Goal: Task Accomplishment & Management: Use online tool/utility

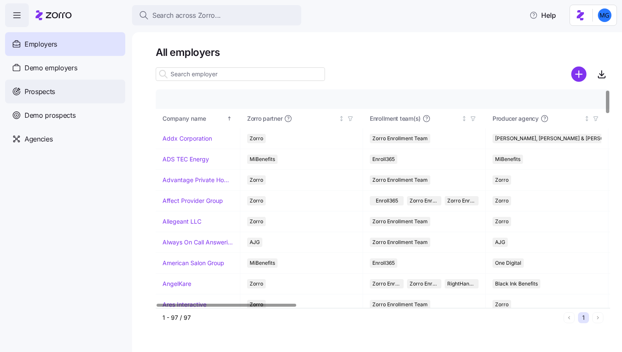
click at [43, 97] on span "Prospects" at bounding box center [40, 91] width 30 height 11
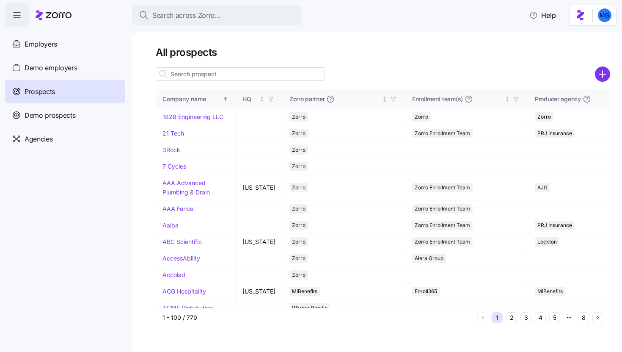
click at [187, 76] on input at bounding box center [240, 74] width 169 height 14
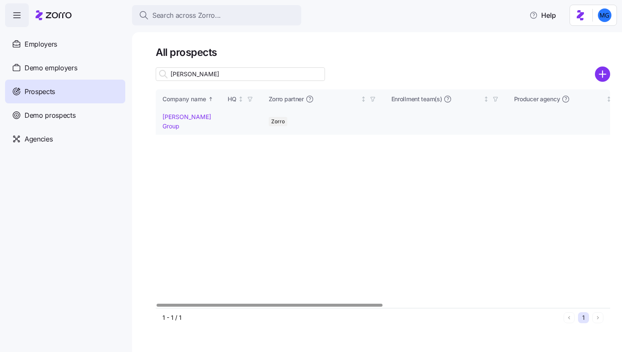
type input "carla"
click at [180, 113] on link "Carla Group" at bounding box center [187, 121] width 49 height 17
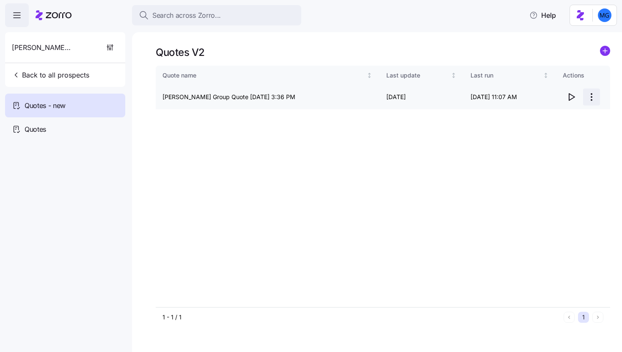
click at [594, 97] on html "Search across Zorro... Help Carla Group Back to all prospects Quotes - new Quot…" at bounding box center [311, 173] width 622 height 347
click at [563, 115] on div "Edit quote" at bounding box center [558, 118] width 78 height 14
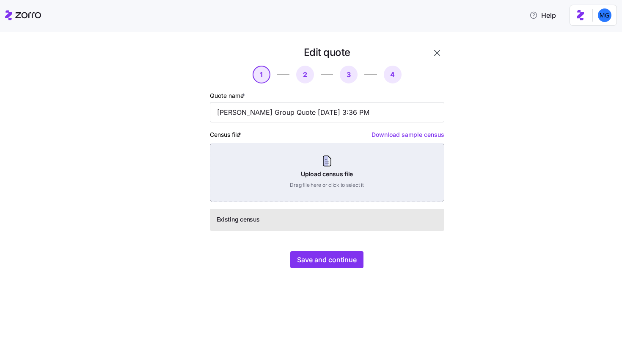
click at [333, 186] on div "Upload census file Drag file here or click to select it" at bounding box center [327, 172] width 234 height 59
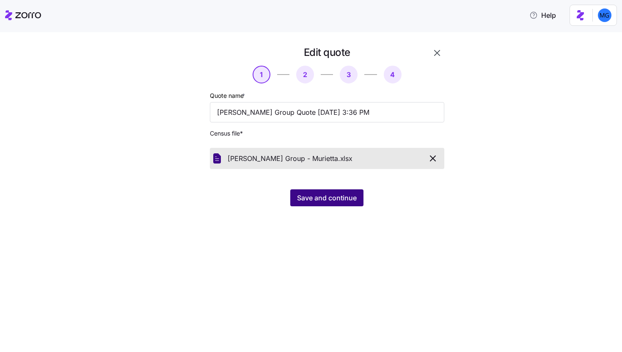
click at [306, 204] on button "Save and continue" at bounding box center [326, 197] width 73 height 17
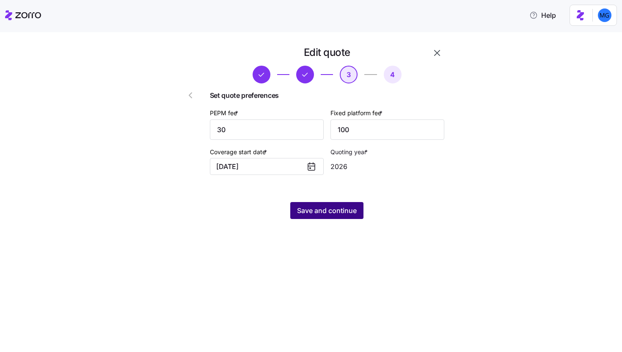
click at [354, 216] on button "Save and continue" at bounding box center [326, 210] width 73 height 17
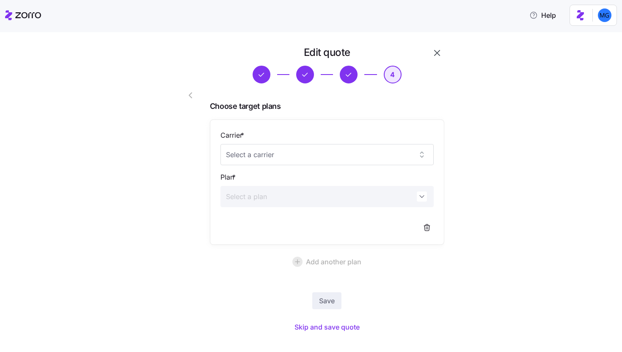
scroll to position [13, 0]
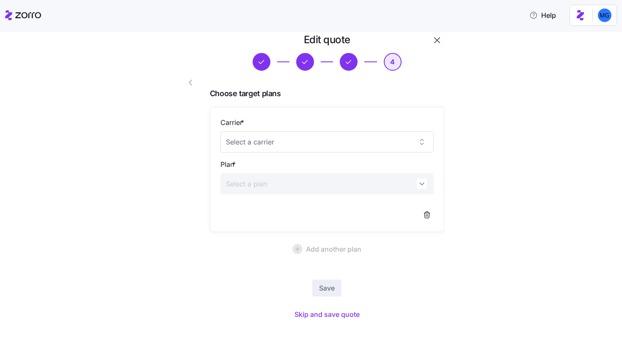
click at [334, 321] on div "Edit quote 4 Choose target plans Carrier * Plan * Add another plan Save Skip an…" at bounding box center [317, 182] width 296 height 299
click at [334, 316] on span "Skip and save quote" at bounding box center [327, 314] width 65 height 10
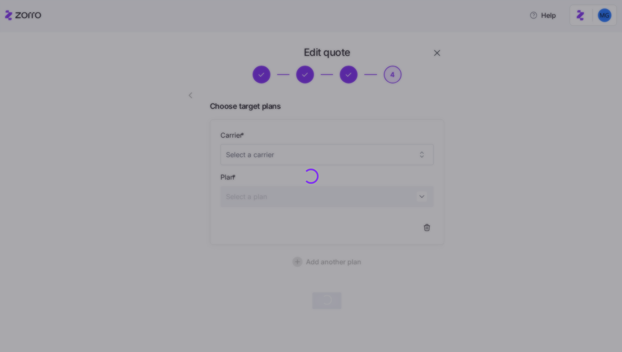
scroll to position [0, 0]
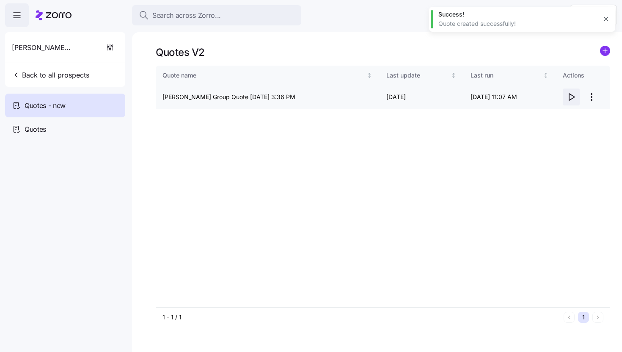
click at [571, 97] on icon "button" at bounding box center [571, 97] width 10 height 10
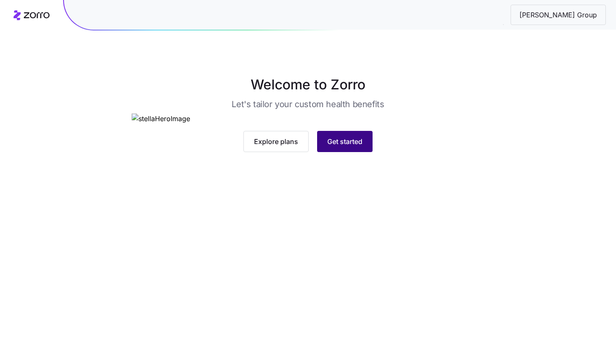
click at [334, 146] on span "Get started" at bounding box center [344, 141] width 35 height 10
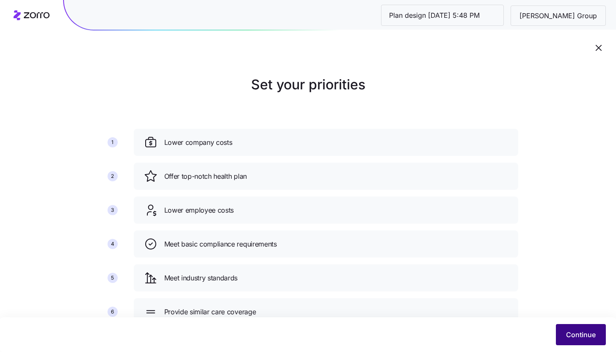
click at [575, 342] on button "Continue" at bounding box center [581, 334] width 50 height 21
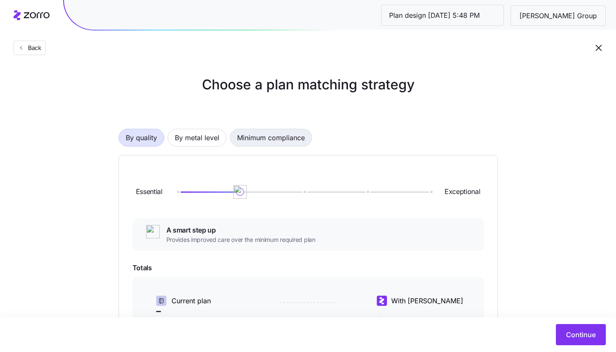
click at [295, 140] on span "Minimum compliance" at bounding box center [271, 137] width 68 height 17
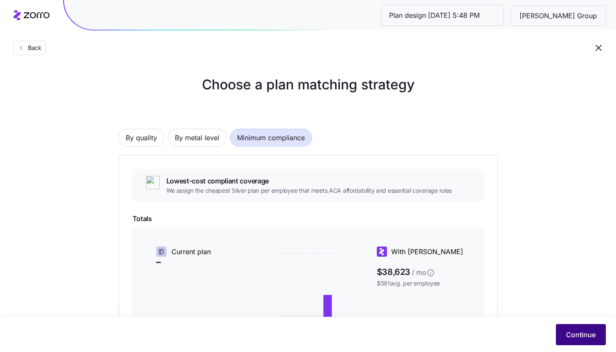
click at [571, 331] on span "Continue" at bounding box center [581, 334] width 30 height 10
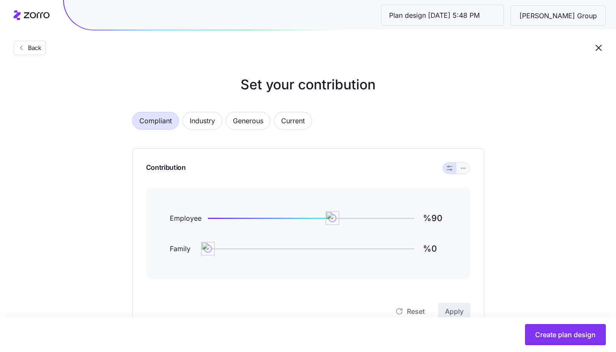
click at [462, 169] on icon "button" at bounding box center [463, 168] width 6 height 10
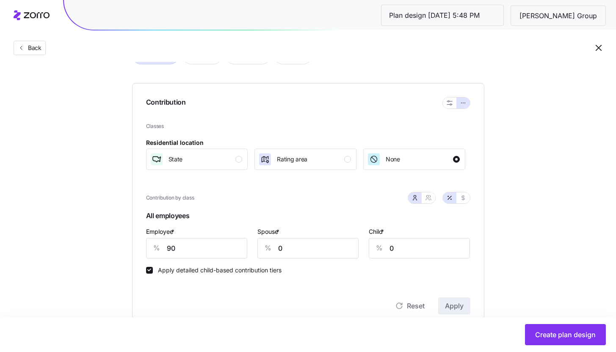
scroll to position [78, 0]
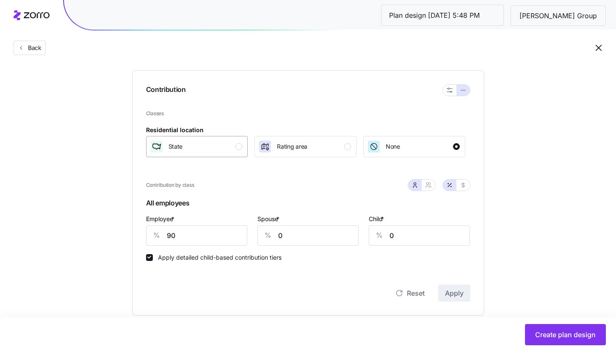
click at [202, 149] on div "State" at bounding box center [196, 147] width 93 height 14
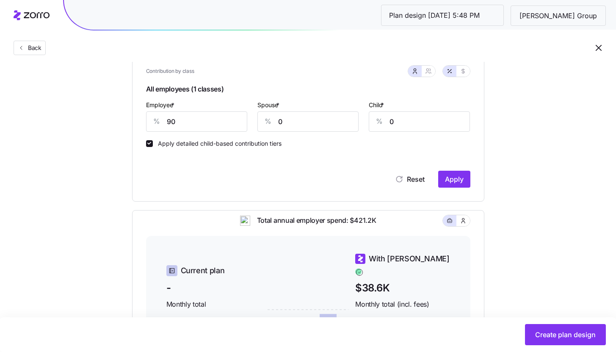
scroll to position [216, 0]
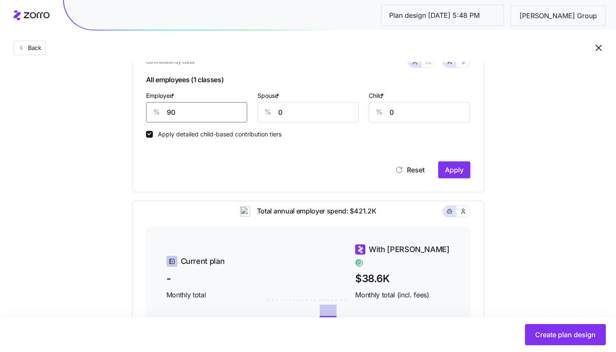
click at [181, 109] on input "90" at bounding box center [196, 112] width 101 height 20
type input "86"
click at [458, 167] on span "Apply" at bounding box center [454, 170] width 19 height 10
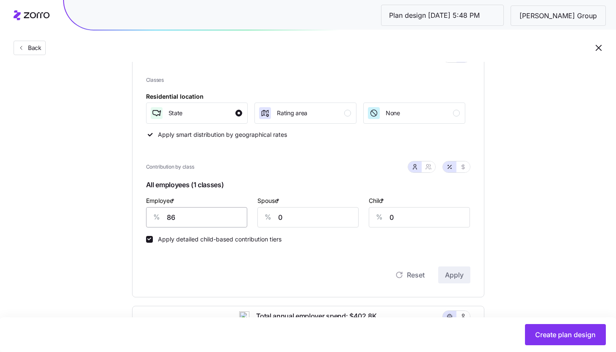
scroll to position [101, 0]
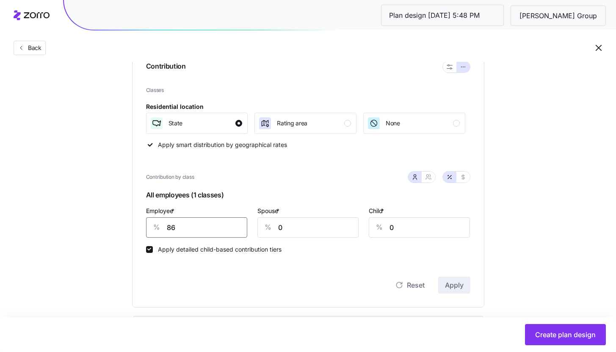
click at [186, 224] on input "86" at bounding box center [196, 227] width 101 height 20
type input "90"
click at [450, 283] on span "Apply" at bounding box center [454, 285] width 19 height 10
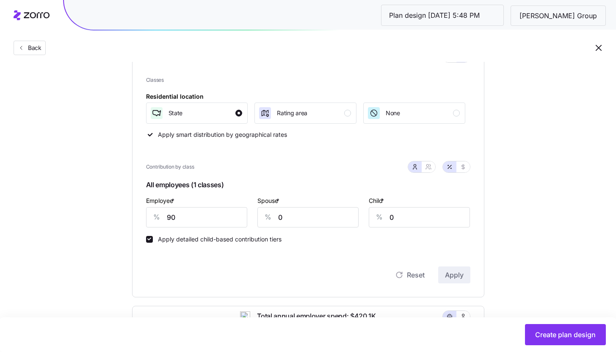
scroll to position [369, 0]
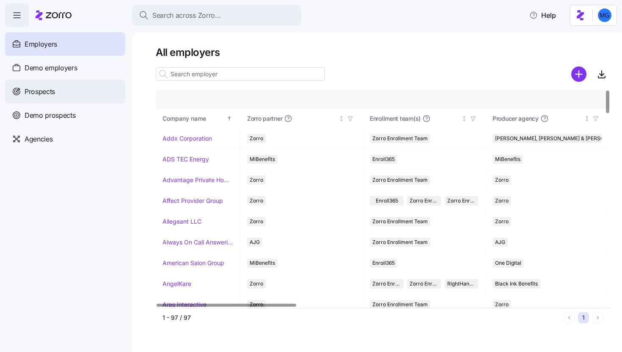
click at [99, 86] on div "Prospects" at bounding box center [65, 92] width 120 height 24
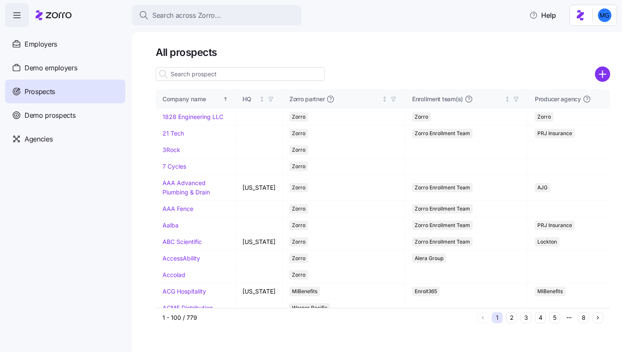
click at [240, 76] on input at bounding box center [240, 74] width 169 height 14
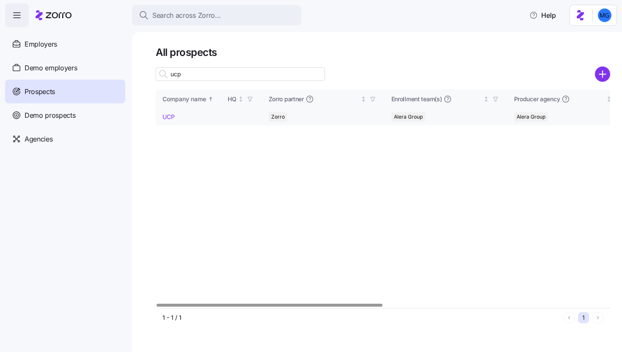
type input "ucp"
click at [171, 116] on link "UCP" at bounding box center [169, 116] width 12 height 7
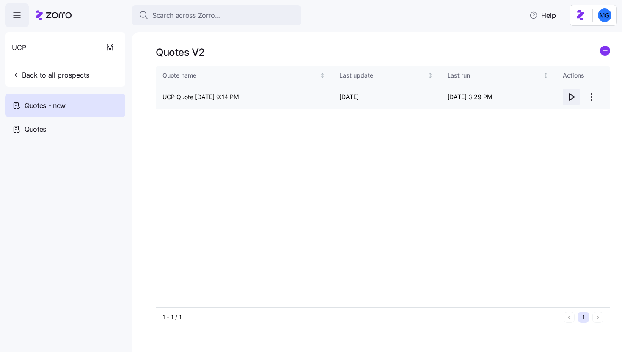
click at [572, 100] on icon "button" at bounding box center [571, 97] width 10 height 10
click at [587, 98] on html "Search across Zorro... Help UCP Back to all prospects Quotes - new Quotes Quote…" at bounding box center [311, 173] width 622 height 347
click at [559, 115] on div "Edit quote" at bounding box center [558, 118] width 78 height 14
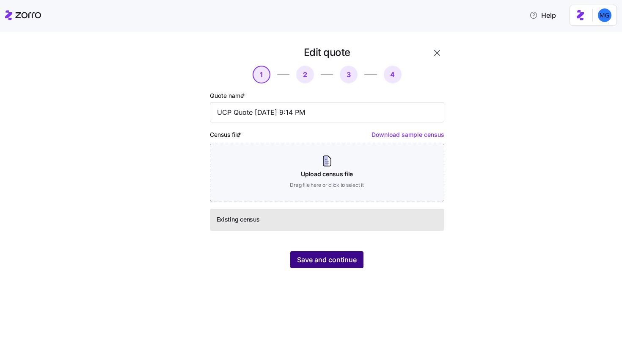
click at [338, 262] on span "Save and continue" at bounding box center [327, 259] width 60 height 10
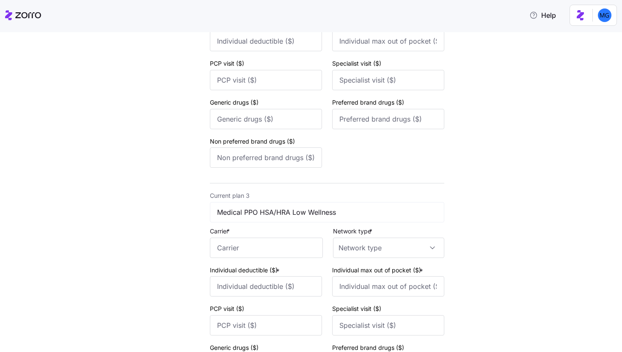
scroll to position [827, 0]
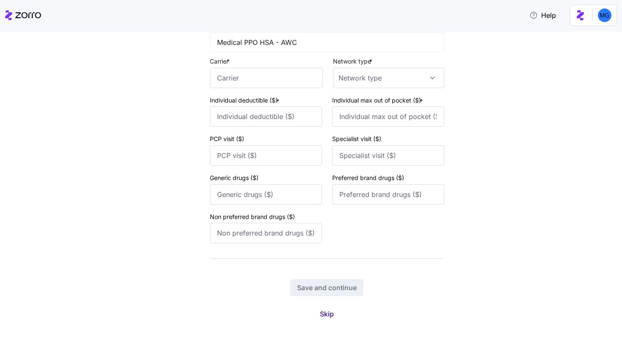
click at [323, 312] on span "Skip" at bounding box center [327, 314] width 14 height 10
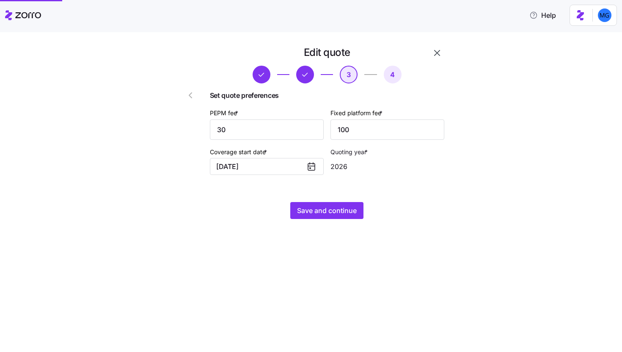
scroll to position [0, 0]
click at [341, 212] on span "Save and continue" at bounding box center [327, 210] width 60 height 10
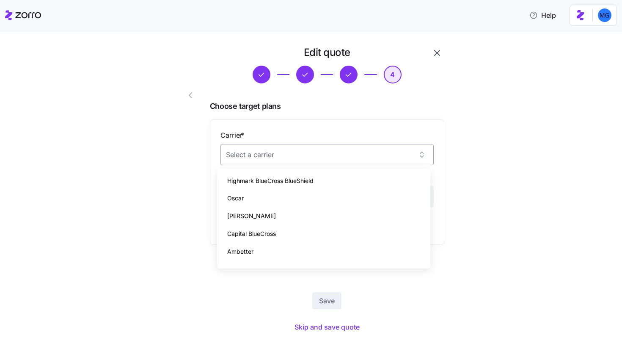
click at [288, 158] on input "Carrier *" at bounding box center [327, 154] width 213 height 21
click at [289, 185] on span "Highmark BlueCross BlueShield" at bounding box center [270, 180] width 86 height 9
type input "Highmark BlueCross BlueShield"
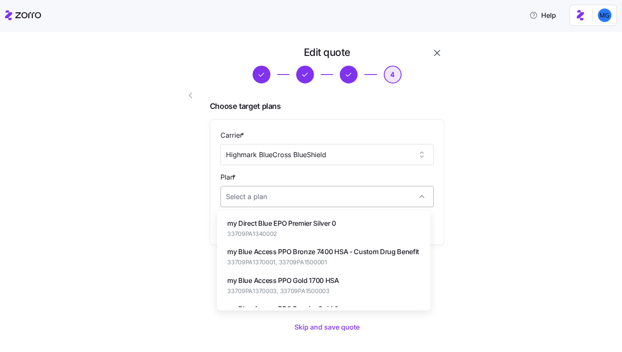
click at [276, 194] on input "Plan *" at bounding box center [327, 196] width 213 height 21
paste input "my Blue Access PPO Silver 3500"
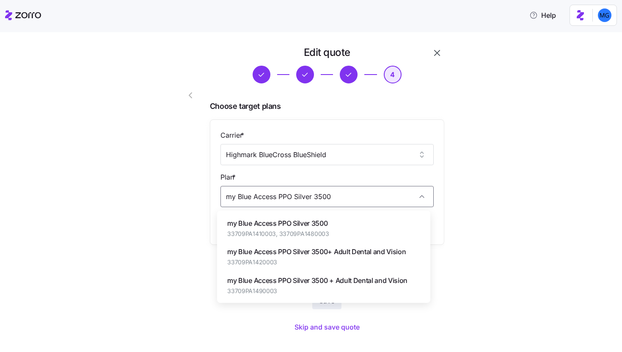
click at [356, 220] on div "my Blue Access PPO Silver 3500 33709PA1410003, 33709PA1480003" at bounding box center [324, 228] width 207 height 28
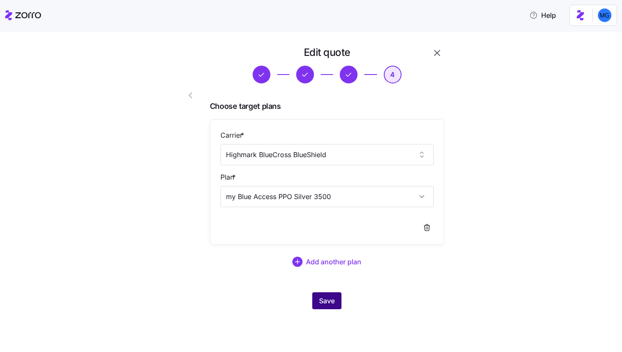
type input "my Blue Access PPO Silver 3500"
click at [333, 302] on span "Save" at bounding box center [327, 300] width 16 height 10
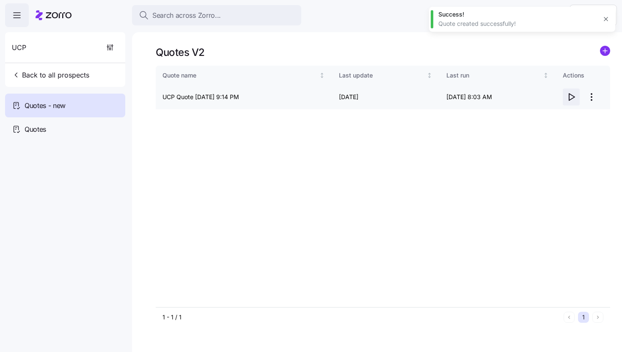
click at [570, 94] on icon "button" at bounding box center [571, 97] width 10 height 10
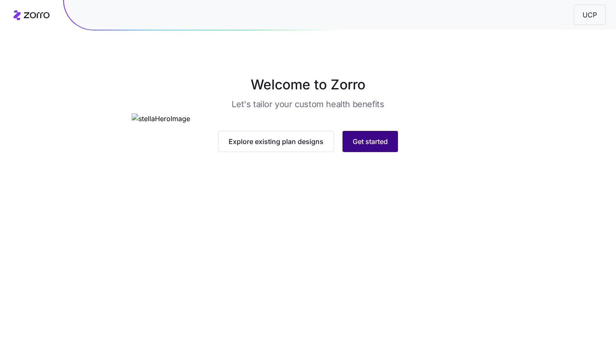
click at [386, 152] on button "Get started" at bounding box center [369, 141] width 55 height 21
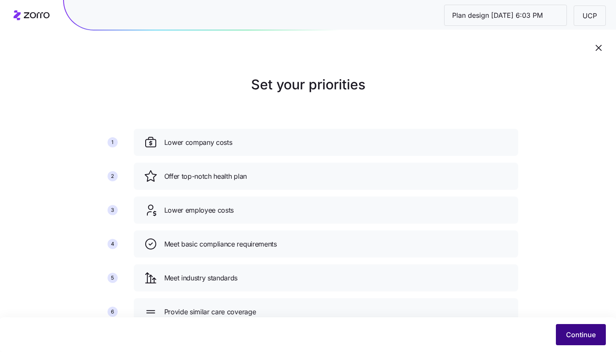
click at [574, 327] on button "Continue" at bounding box center [581, 334] width 50 height 21
click at [576, 339] on button "Continue" at bounding box center [581, 334] width 50 height 21
click at [575, 337] on span "Continue" at bounding box center [581, 334] width 30 height 10
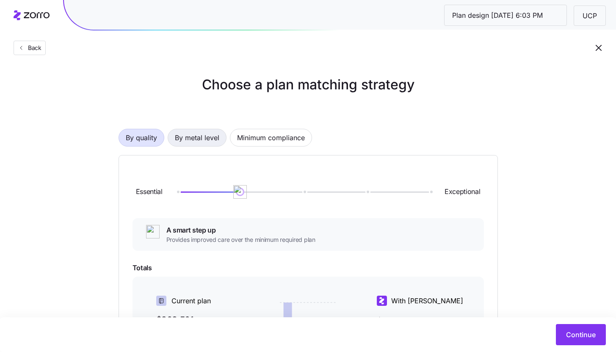
click at [205, 142] on span "By metal level" at bounding box center [197, 137] width 44 height 17
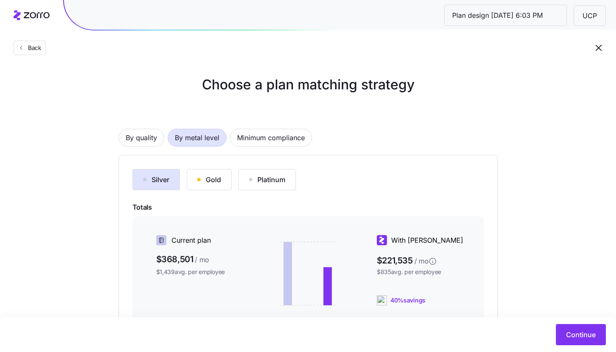
click at [218, 182] on div "Gold" at bounding box center [209, 179] width 24 height 10
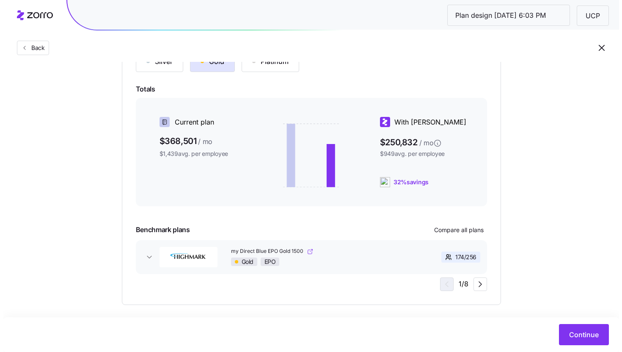
scroll to position [125, 0]
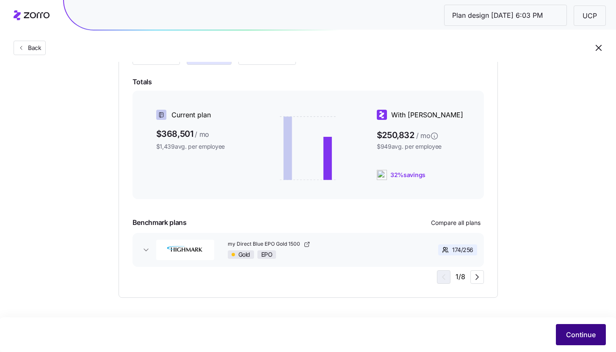
click at [580, 332] on span "Continue" at bounding box center [581, 334] width 30 height 10
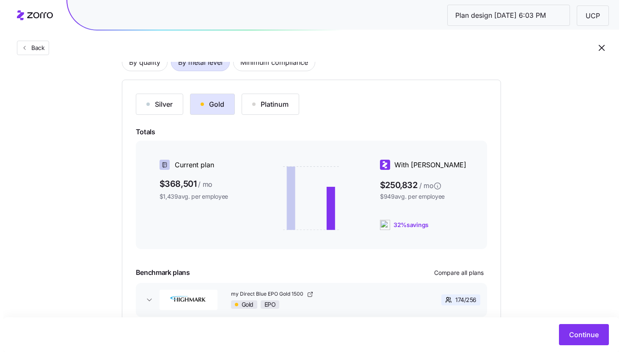
scroll to position [103, 0]
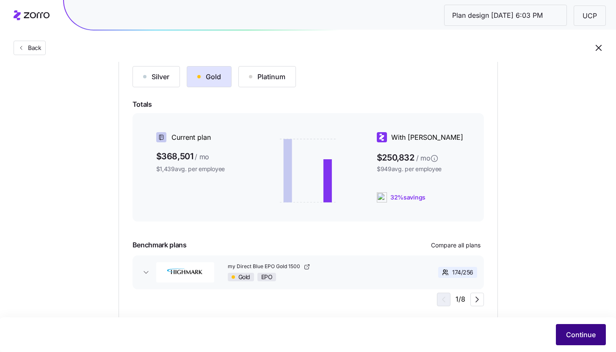
click at [577, 336] on span "Continue" at bounding box center [581, 334] width 30 height 10
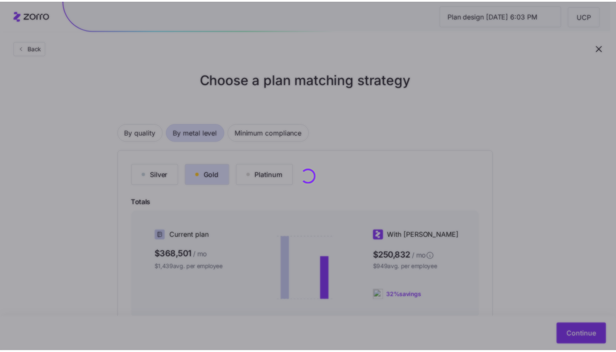
scroll to position [0, 0]
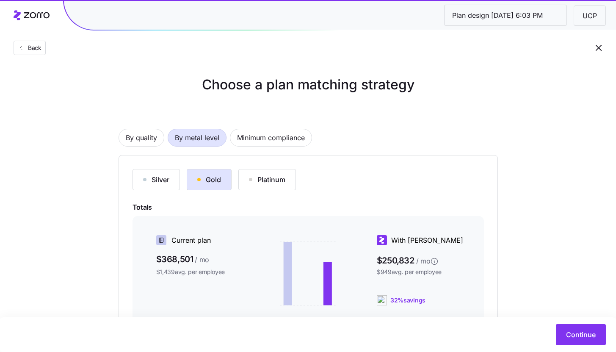
click at [173, 182] on button "Silver" at bounding box center [155, 179] width 47 height 21
click at [204, 181] on div "Gold" at bounding box center [209, 179] width 24 height 10
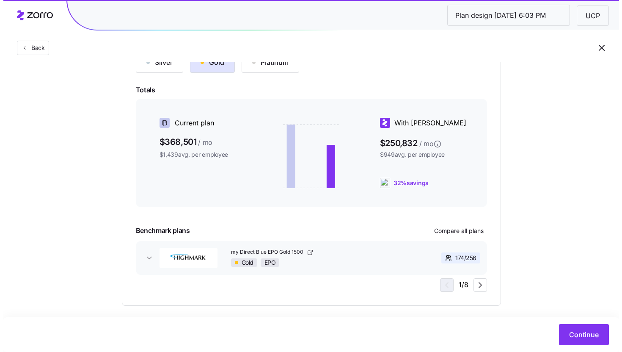
scroll to position [118, 0]
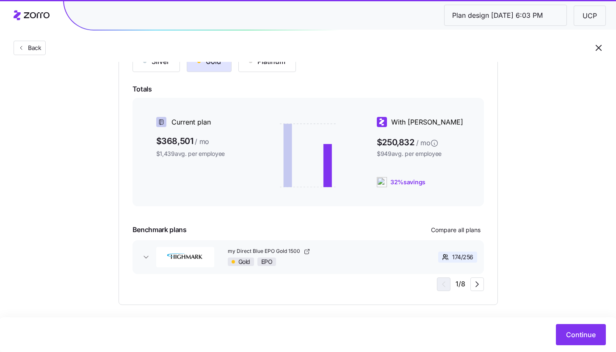
click at [168, 67] on button "Silver" at bounding box center [155, 61] width 47 height 21
click at [463, 223] on div "Silver Gold Platinum Totals Current plan $368,501 / mo $1,439 avg. per employee…" at bounding box center [307, 171] width 351 height 240
click at [463, 226] on span "Compare all plans" at bounding box center [456, 230] width 50 height 8
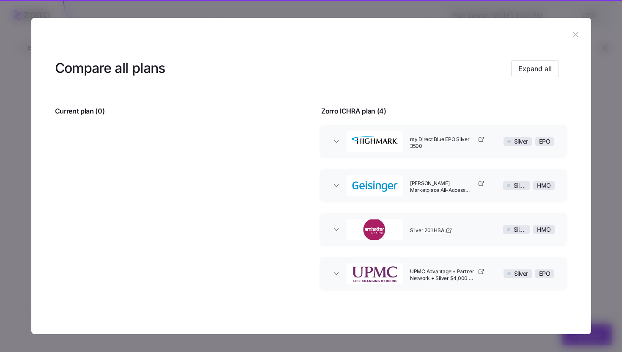
click at [543, 77] on div "Compare all plans Expand all" at bounding box center [307, 68] width 504 height 19
click at [536, 72] on span "Expand all" at bounding box center [535, 68] width 33 height 10
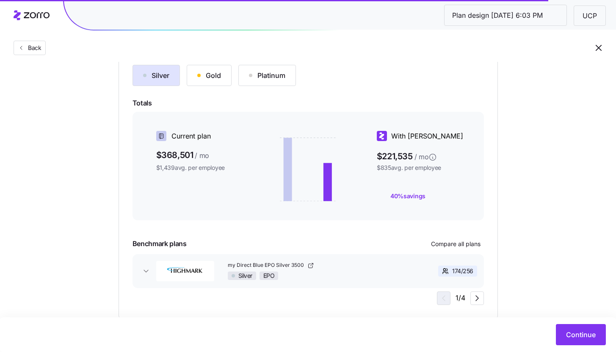
scroll to position [105, 0]
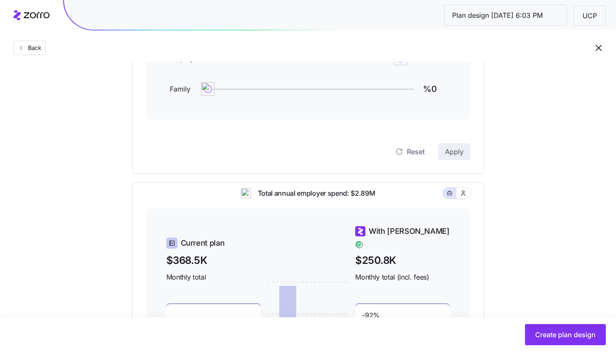
scroll to position [39, 0]
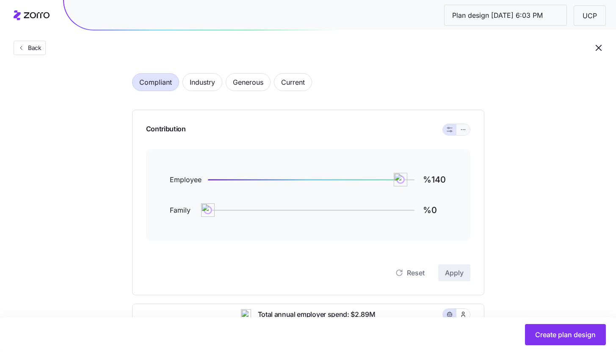
click at [466, 132] on button "button" at bounding box center [463, 129] width 7 height 7
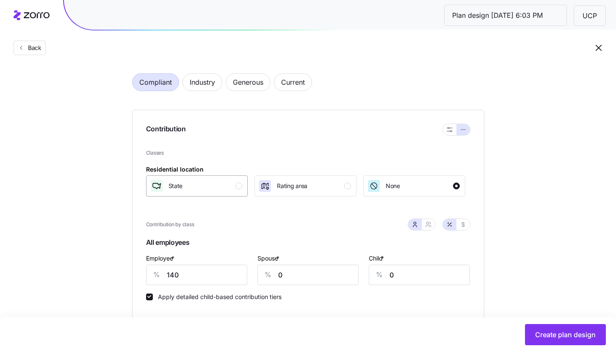
click at [239, 178] on button "State" at bounding box center [197, 185] width 102 height 21
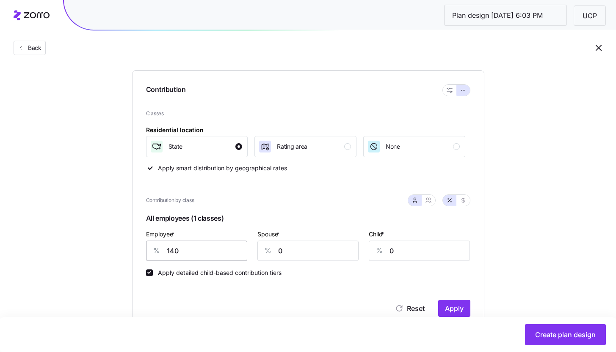
scroll to position [86, 0]
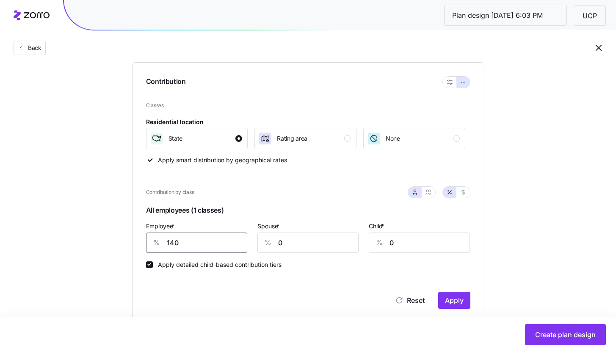
click at [196, 244] on input "140" at bounding box center [196, 242] width 101 height 20
type input "85"
click at [455, 296] on span "Apply" at bounding box center [454, 300] width 19 height 10
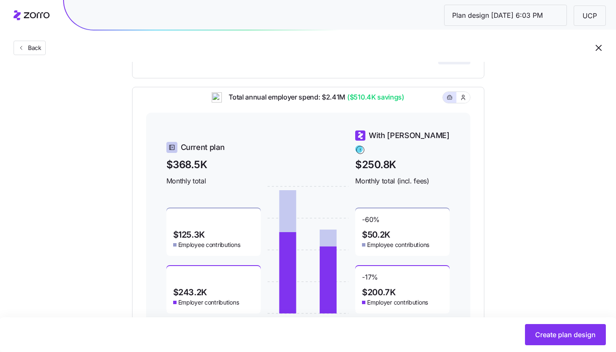
scroll to position [331, 0]
click at [30, 49] on span "Back" at bounding box center [33, 48] width 17 height 8
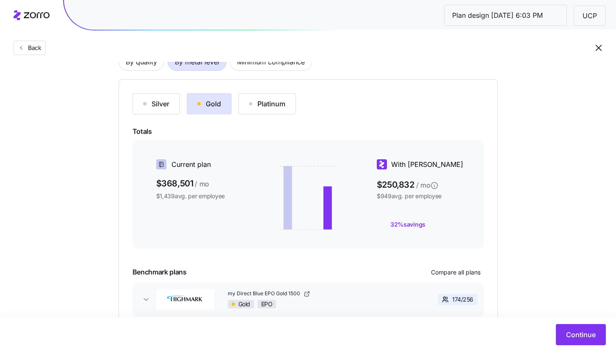
scroll to position [79, 0]
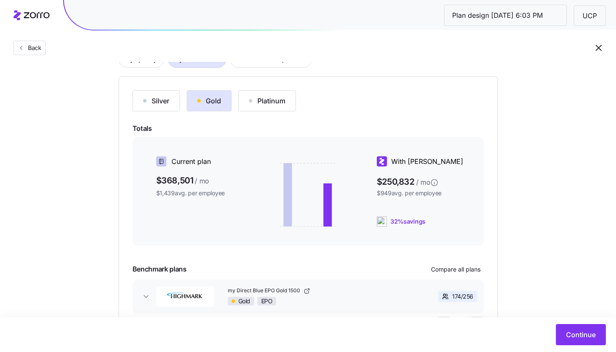
click at [157, 104] on div "Silver" at bounding box center [156, 101] width 26 height 10
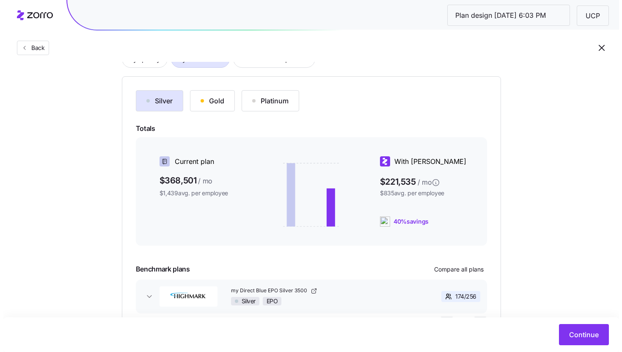
scroll to position [125, 0]
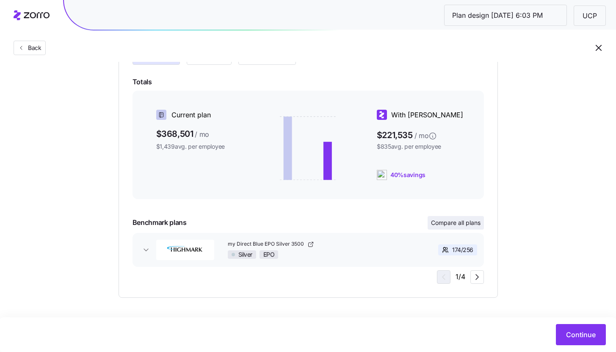
click at [459, 221] on span "Compare all plans" at bounding box center [456, 222] width 50 height 8
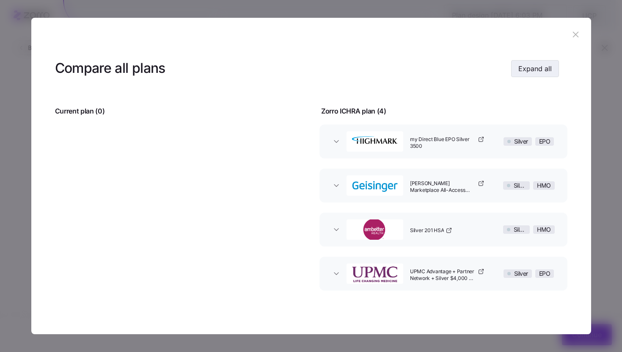
click at [541, 68] on span "Expand all" at bounding box center [535, 68] width 33 height 10
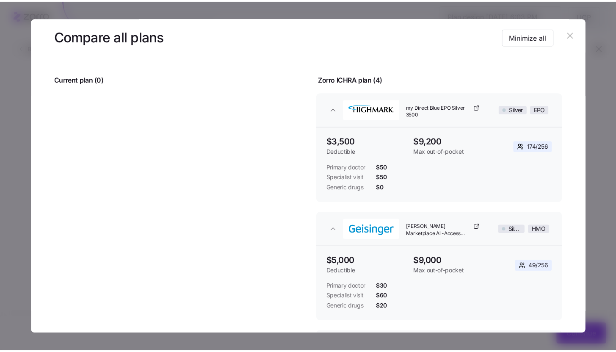
scroll to position [0, 0]
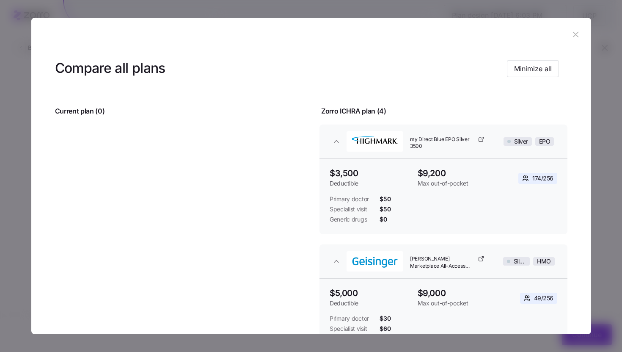
click at [574, 37] on icon "button" at bounding box center [576, 35] width 6 height 6
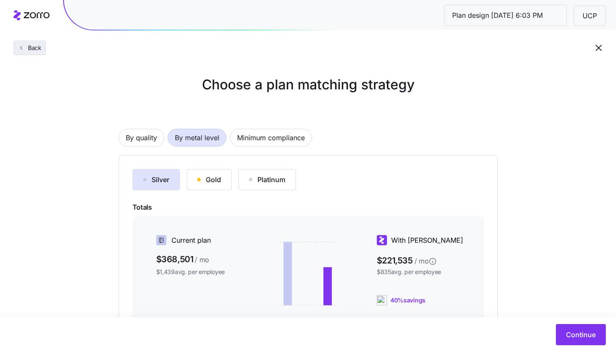
click at [41, 53] on button "Back" at bounding box center [30, 48] width 32 height 14
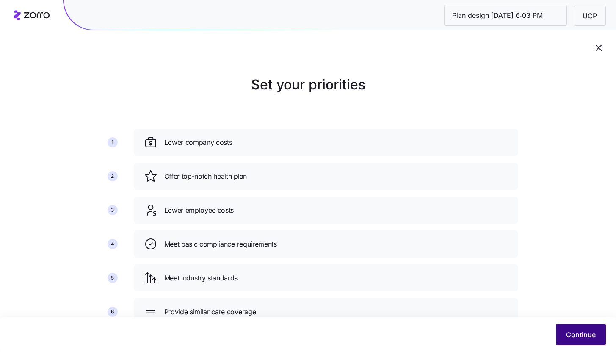
click at [590, 337] on span "Continue" at bounding box center [581, 334] width 30 height 10
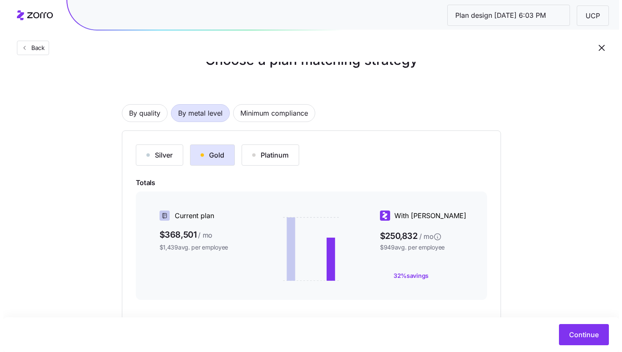
scroll to position [125, 0]
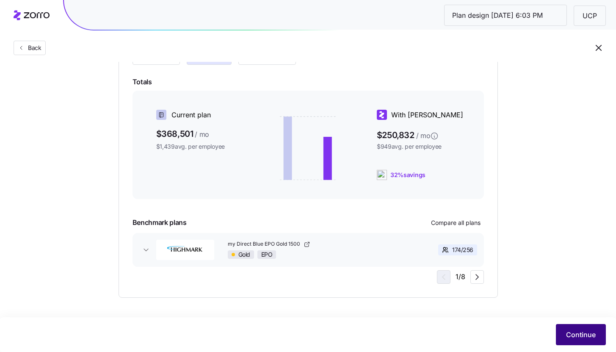
click at [580, 328] on button "Continue" at bounding box center [581, 334] width 50 height 21
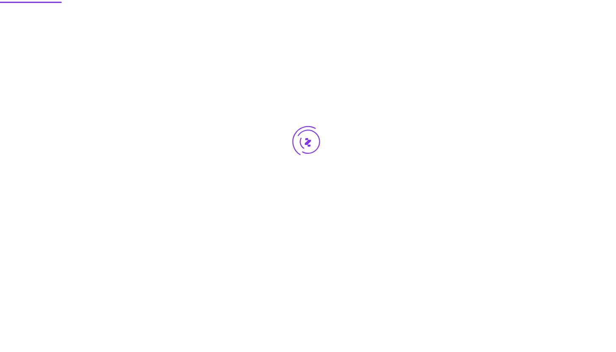
scroll to position [0, 0]
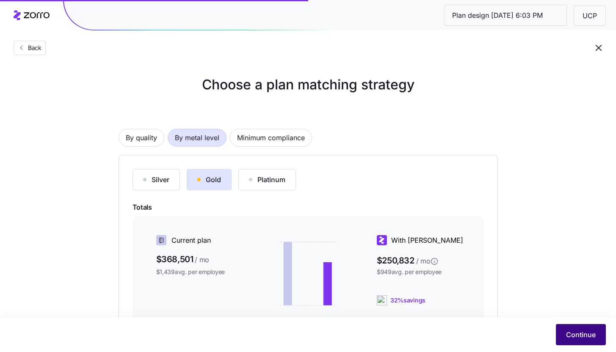
click at [581, 334] on span "Continue" at bounding box center [581, 334] width 30 height 10
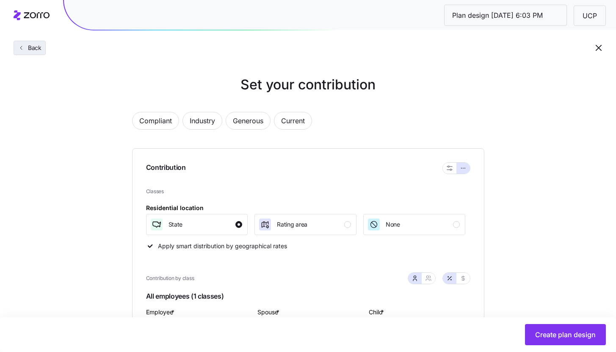
click at [34, 54] on button "Back" at bounding box center [30, 48] width 32 height 14
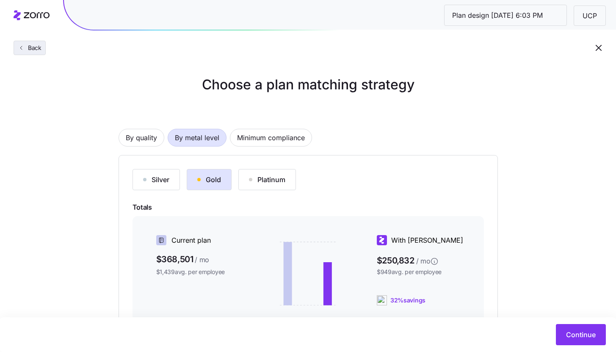
click at [32, 53] on button "Back" at bounding box center [30, 48] width 32 height 14
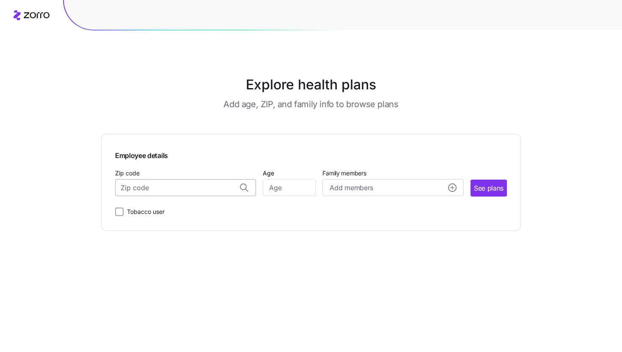
click at [176, 190] on input "Zip code" at bounding box center [185, 187] width 141 height 17
click at [171, 188] on input "Zip code" at bounding box center [185, 187] width 141 height 17
click at [157, 183] on input "Zip code" at bounding box center [185, 187] width 141 height 17
click at [156, 185] on input "Zip code" at bounding box center [185, 187] width 141 height 17
click at [211, 225] on span "17055, Cumberland County, PA" at bounding box center [184, 227] width 119 height 11
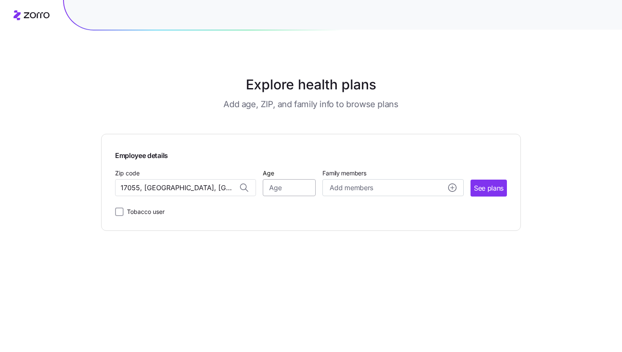
type input "17055, Cumberland County, PA"
click at [293, 189] on input "Age" at bounding box center [289, 187] width 53 height 17
type input "35"
click at [491, 187] on span "See plans" at bounding box center [489, 188] width 30 height 11
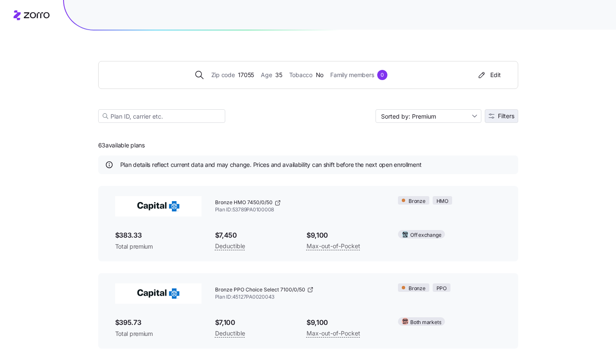
click at [496, 120] on button "Filters" at bounding box center [501, 116] width 33 height 14
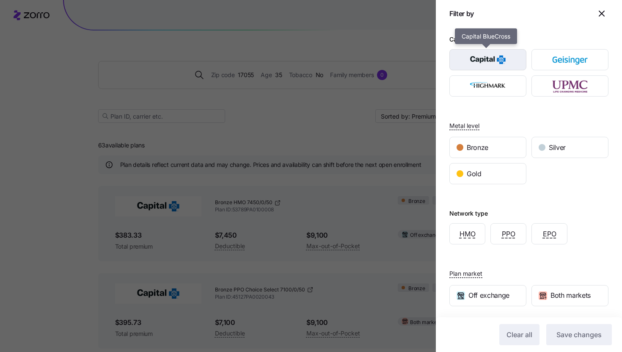
click at [497, 62] on img "button" at bounding box center [488, 59] width 62 height 17
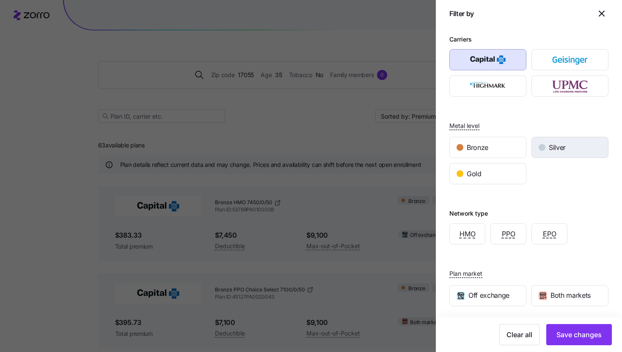
click at [541, 155] on div "Silver" at bounding box center [570, 147] width 76 height 20
click at [508, 239] on span "PPO" at bounding box center [509, 234] width 14 height 11
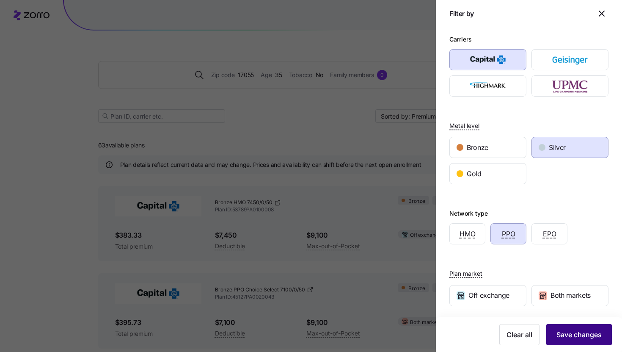
click at [589, 343] on button "Save changes" at bounding box center [579, 334] width 66 height 21
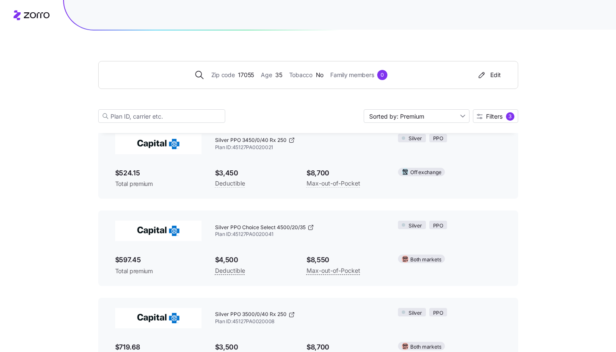
scroll to position [270, 0]
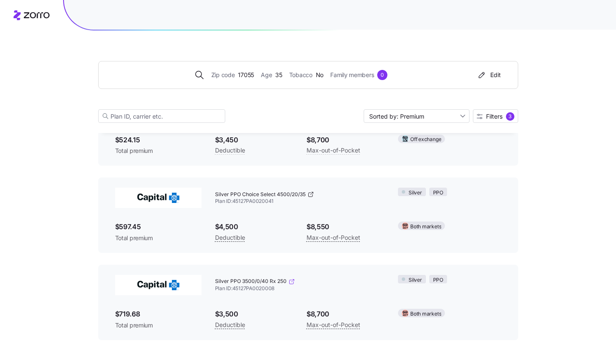
click at [290, 279] on icon at bounding box center [291, 281] width 7 height 7
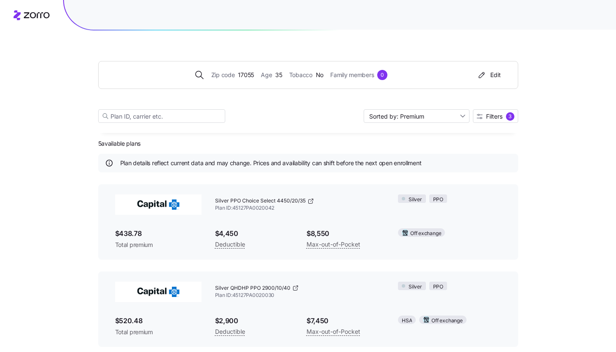
scroll to position [0, 0]
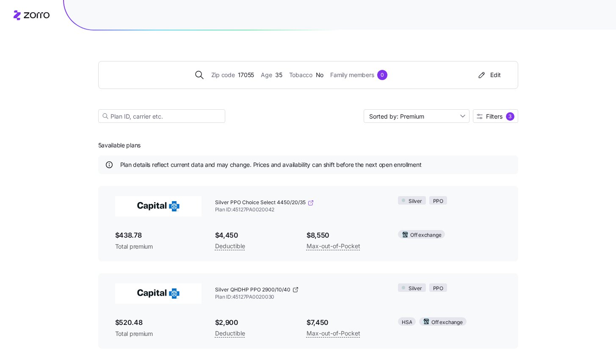
click at [309, 203] on icon at bounding box center [310, 202] width 7 height 7
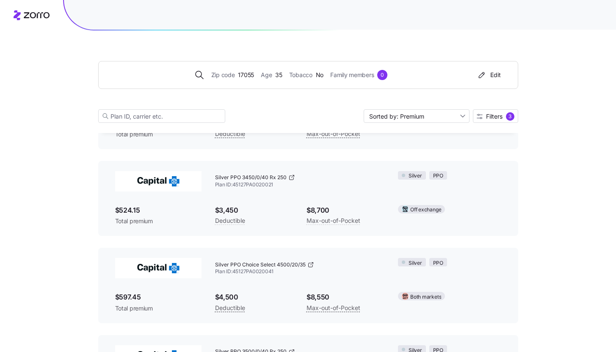
scroll to position [26, 0]
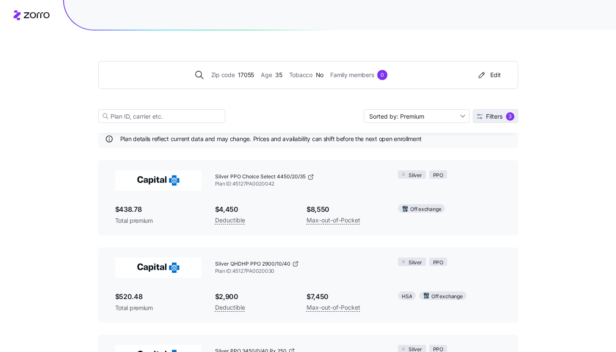
click at [509, 119] on div "3" at bounding box center [510, 116] width 8 height 8
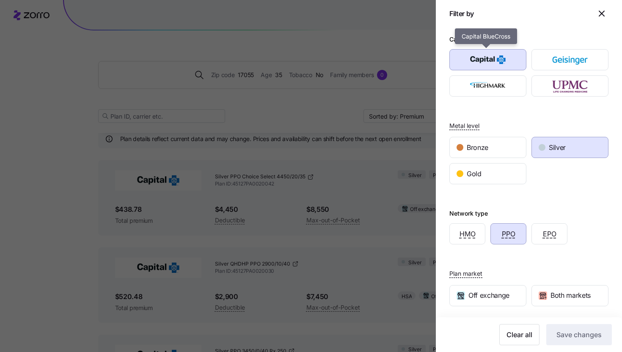
click at [499, 58] on img "button" at bounding box center [488, 59] width 62 height 17
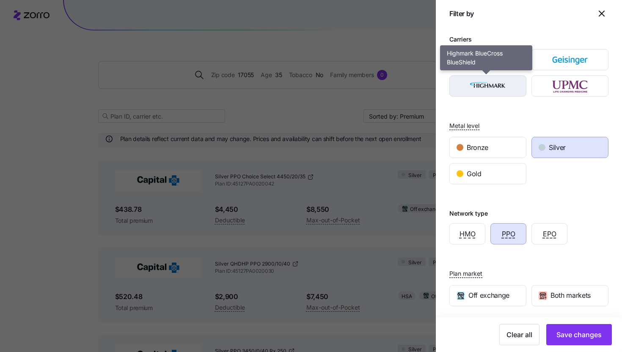
click at [505, 81] on img "button" at bounding box center [488, 85] width 62 height 17
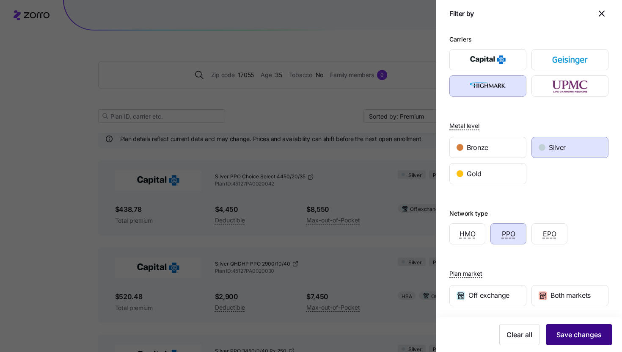
click at [592, 341] on button "Save changes" at bounding box center [579, 334] width 66 height 21
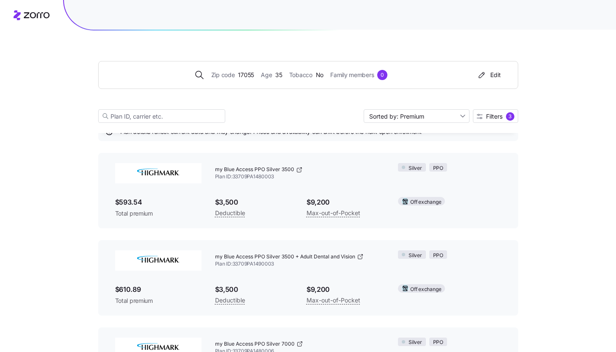
scroll to position [33, 0]
click at [297, 168] on icon at bounding box center [299, 170] width 4 height 4
drag, startPoint x: 216, startPoint y: 168, endPoint x: 292, endPoint y: 170, distance: 76.6
click at [292, 170] on span "my Blue Access PPO Silver 3500" at bounding box center [254, 169] width 79 height 7
copy span "my Blue Access PPO Silver 3500"
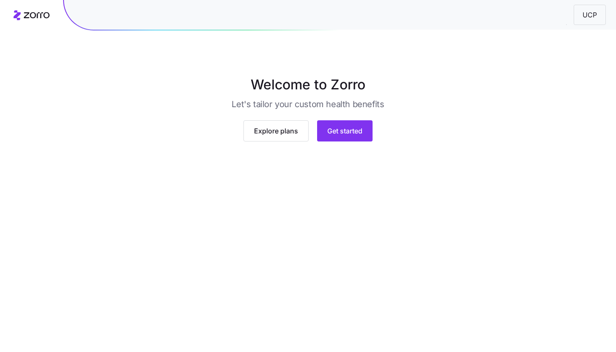
scroll to position [14, 0]
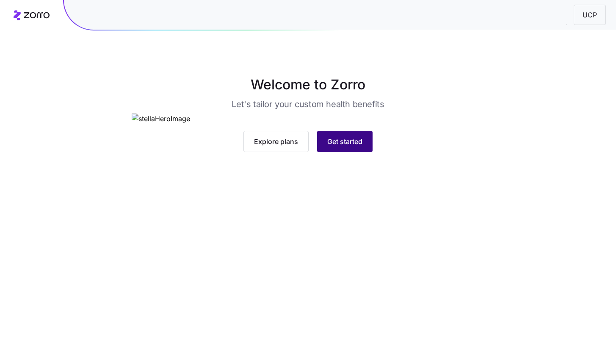
click at [355, 152] on button "Get started" at bounding box center [344, 141] width 55 height 21
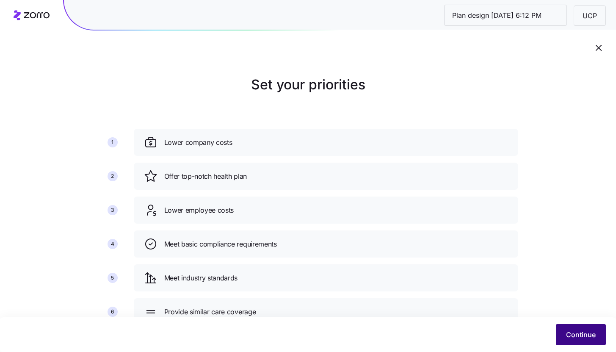
click at [580, 338] on span "Continue" at bounding box center [581, 334] width 30 height 10
click at [575, 338] on span "Continue" at bounding box center [581, 334] width 30 height 10
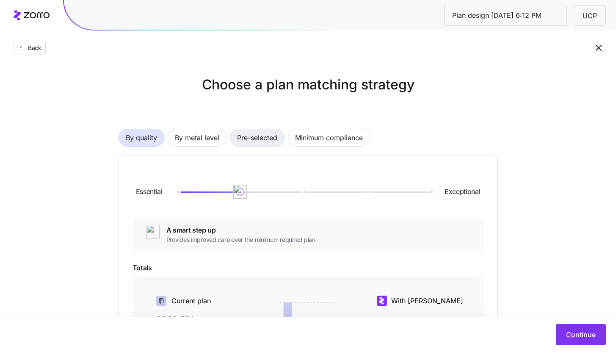
click at [257, 140] on span "Pre-selected" at bounding box center [257, 137] width 40 height 17
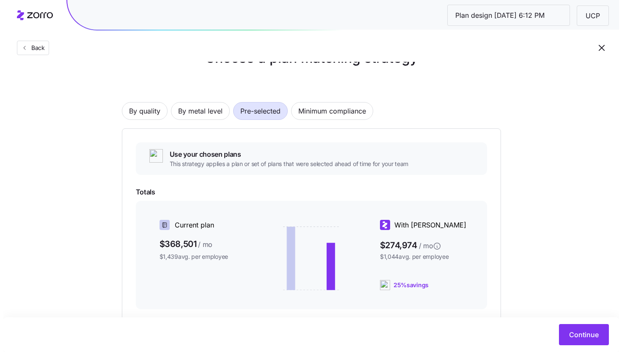
scroll to position [137, 0]
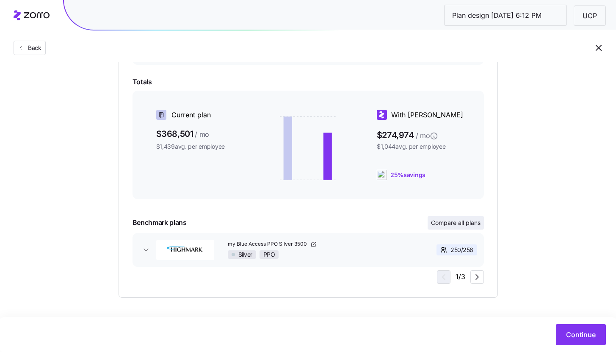
click at [469, 218] on button "Compare all plans" at bounding box center [456, 223] width 56 height 14
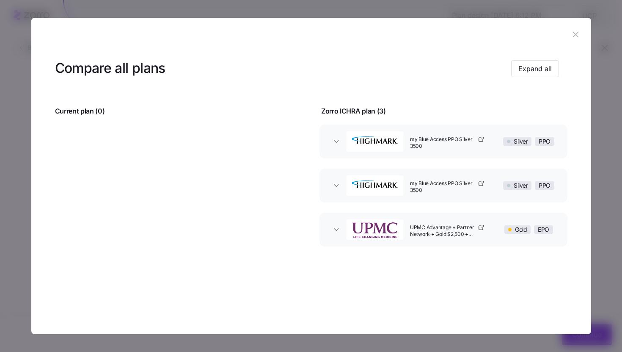
click at [599, 195] on div at bounding box center [311, 176] width 622 height 352
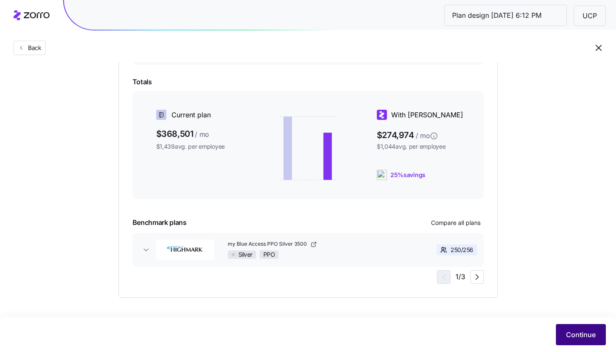
click at [579, 336] on span "Continue" at bounding box center [581, 334] width 30 height 10
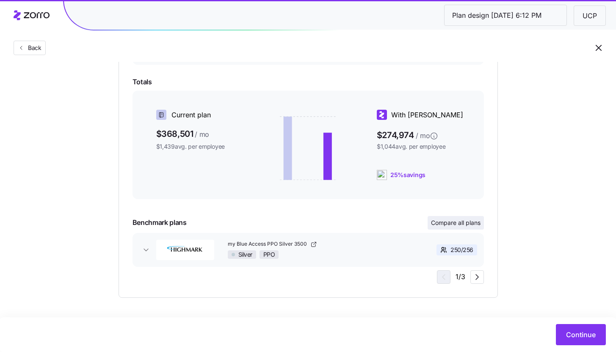
click at [466, 222] on span "Compare all plans" at bounding box center [456, 222] width 50 height 8
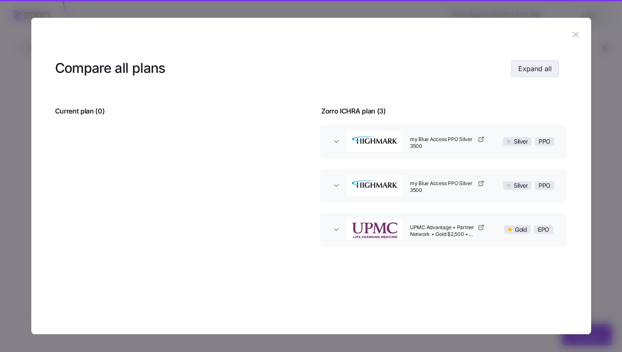
click at [540, 74] on button "Expand all" at bounding box center [535, 68] width 48 height 17
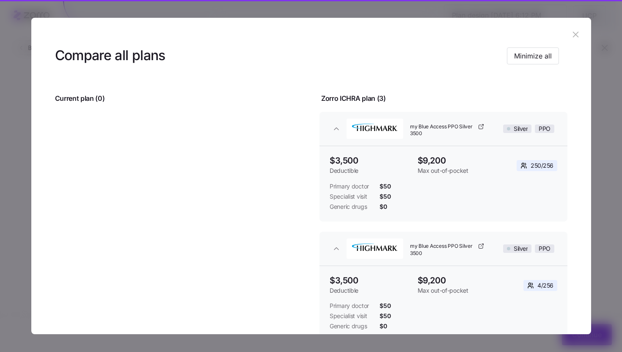
scroll to position [0, 0]
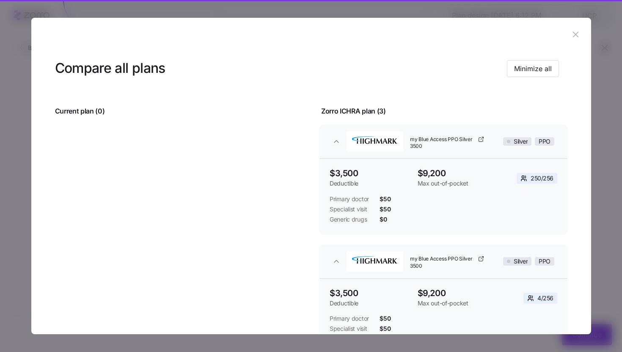
click at [571, 35] on icon "button" at bounding box center [575, 34] width 9 height 9
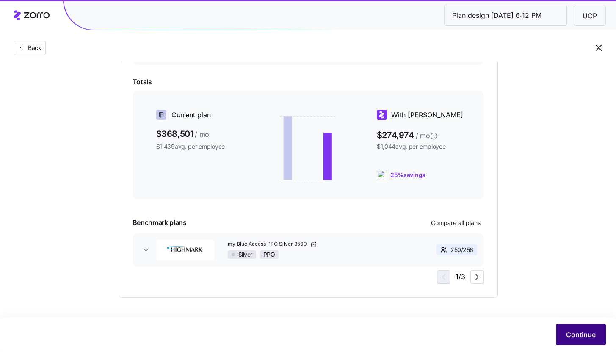
click at [579, 332] on span "Continue" at bounding box center [581, 334] width 30 height 10
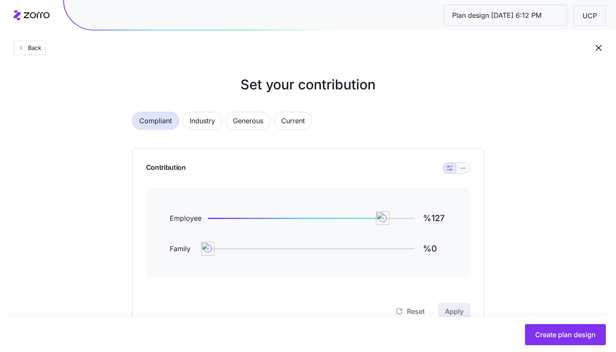
click at [463, 171] on button "button" at bounding box center [463, 168] width 7 height 7
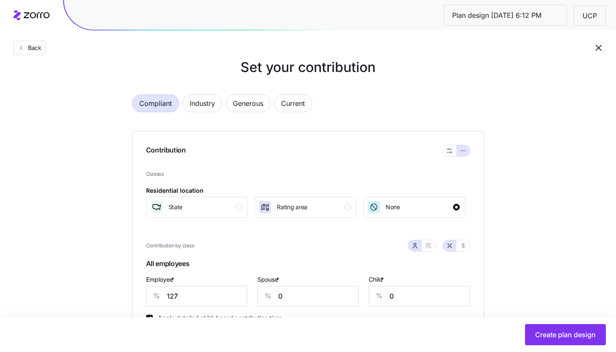
scroll to position [63, 0]
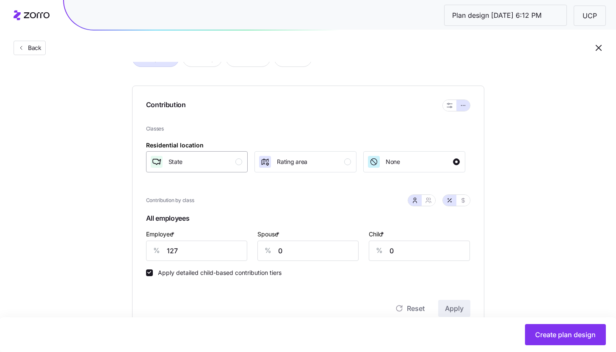
click at [232, 170] on button "State" at bounding box center [197, 161] width 102 height 21
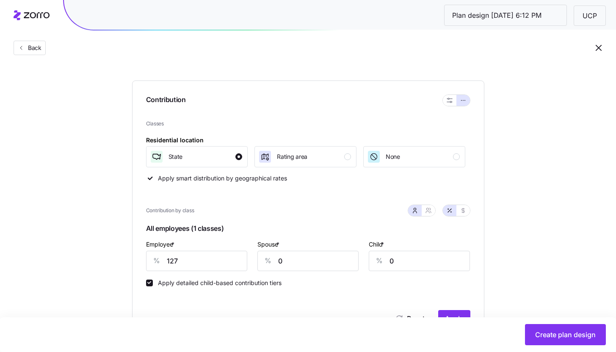
scroll to position [69, 0]
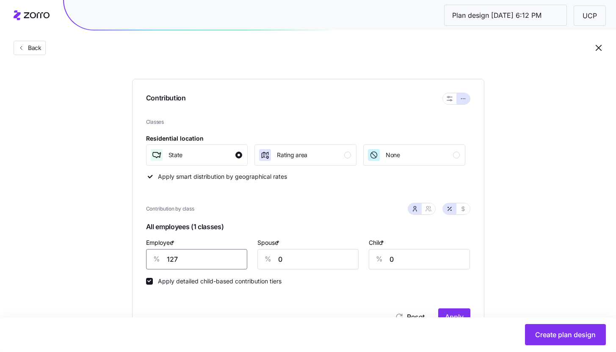
click at [183, 262] on input "127" at bounding box center [196, 259] width 101 height 20
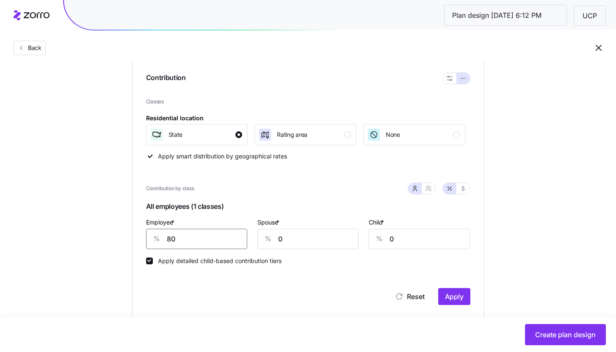
scroll to position [100, 0]
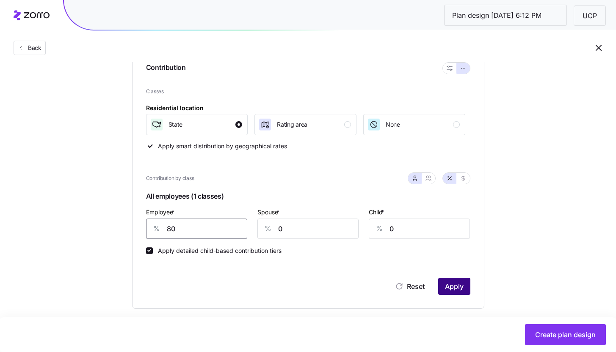
type input "80"
click at [452, 278] on button "Apply" at bounding box center [454, 286] width 32 height 17
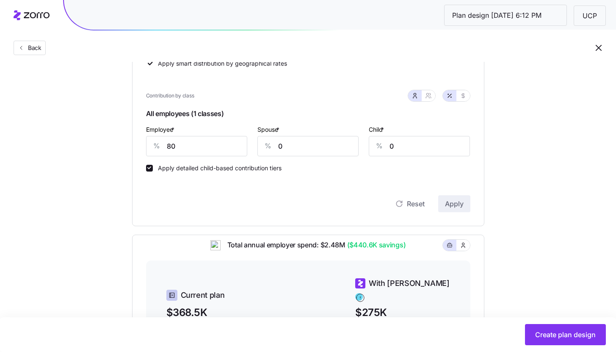
scroll to position [168, 0]
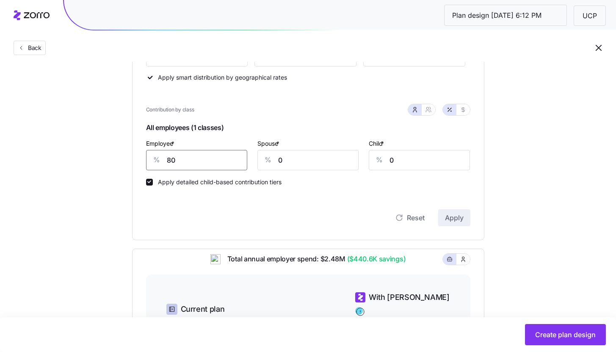
click at [200, 160] on input "80" at bounding box center [196, 160] width 101 height 20
type input "95"
click at [456, 213] on button "Apply" at bounding box center [454, 217] width 32 height 17
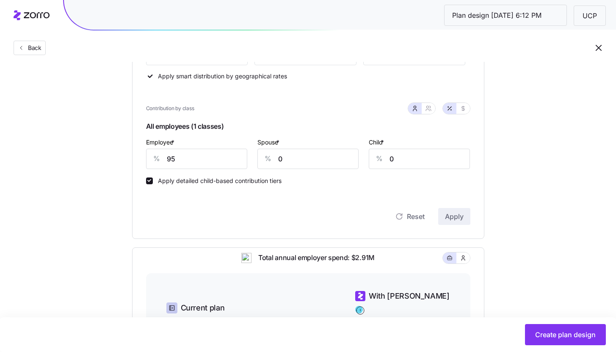
scroll to position [107, 0]
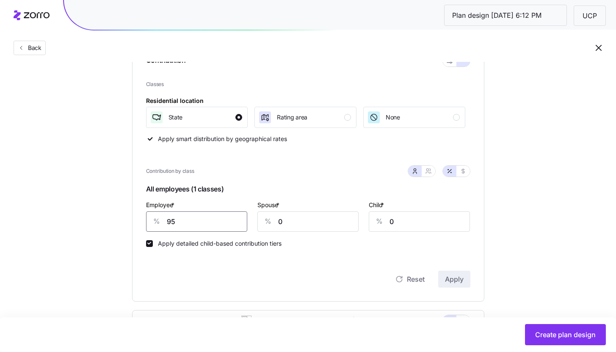
click at [218, 221] on input "95" at bounding box center [196, 221] width 101 height 20
click at [300, 226] on input "0" at bounding box center [307, 221] width 101 height 20
click at [431, 172] on button "button" at bounding box center [428, 171] width 7 height 7
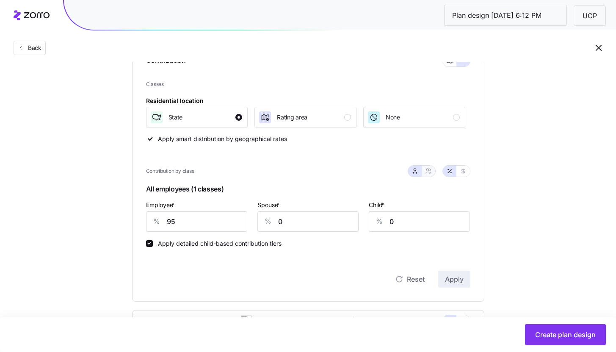
type input "48"
type input "57"
click at [286, 218] on input "48" at bounding box center [266, 221] width 74 height 20
type input "8"
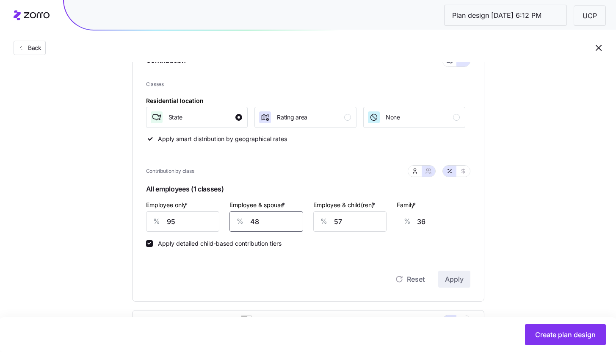
type input "6"
type input "85"
type input "64"
type input "85"
type input "5"
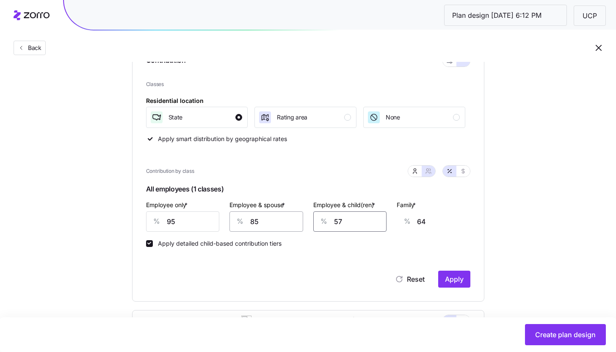
type input "31"
type input "50"
type input "59"
type input "50"
click at [453, 281] on span "Apply" at bounding box center [454, 279] width 19 height 10
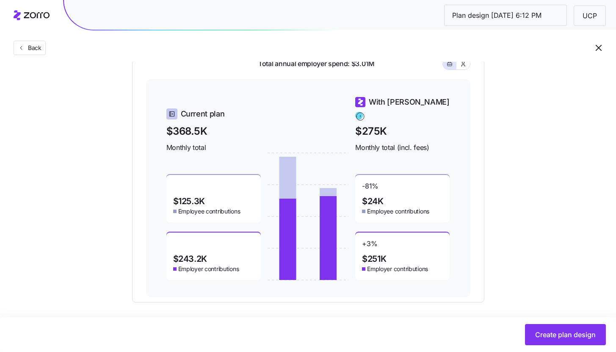
scroll to position [369, 0]
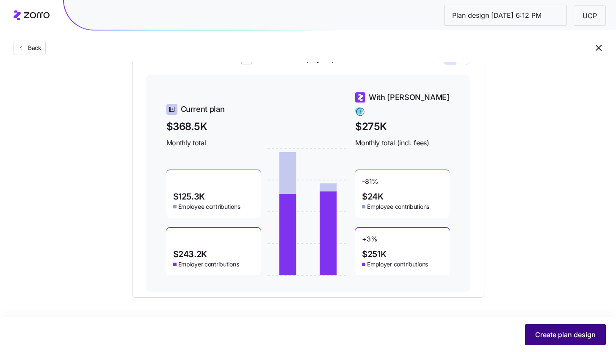
click at [552, 333] on span "Create plan design" at bounding box center [565, 334] width 61 height 10
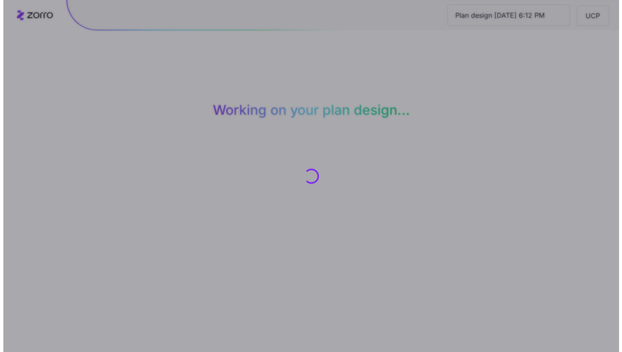
scroll to position [0, 0]
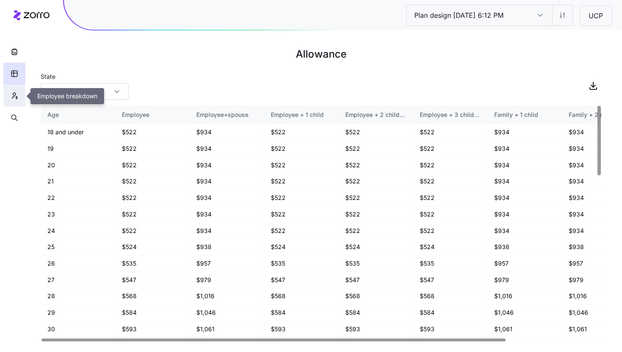
click at [8, 99] on button "button" at bounding box center [14, 96] width 22 height 22
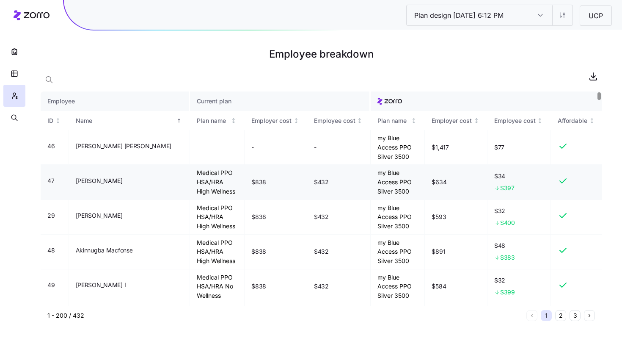
click at [218, 124] on div "Plan name" at bounding box center [217, 120] width 40 height 9
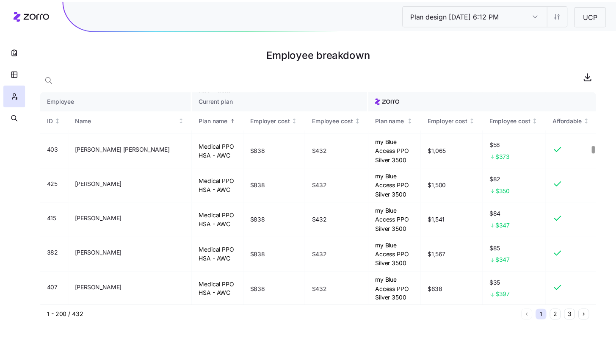
scroll to position [1785, 0]
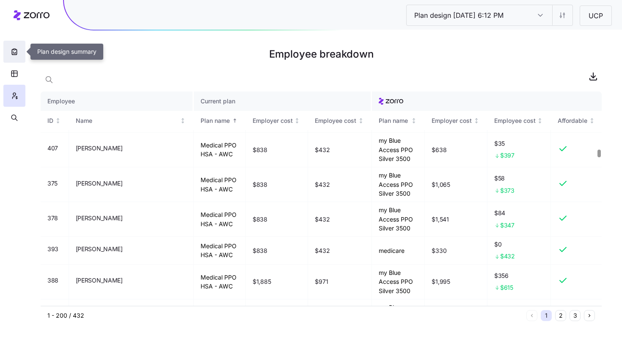
click at [18, 51] on icon "button" at bounding box center [14, 51] width 8 height 8
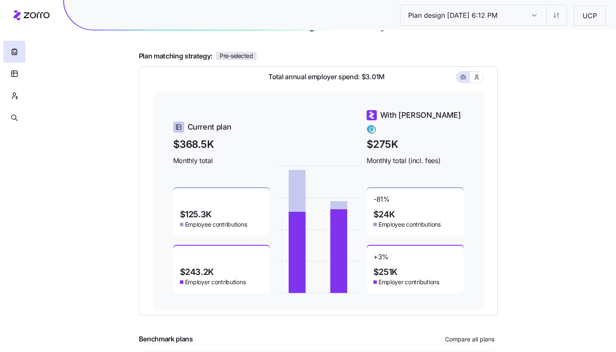
scroll to position [113, 0]
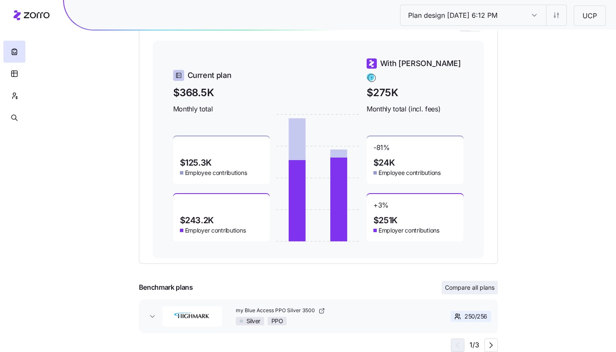
click at [467, 286] on span "Compare all plans" at bounding box center [470, 287] width 50 height 8
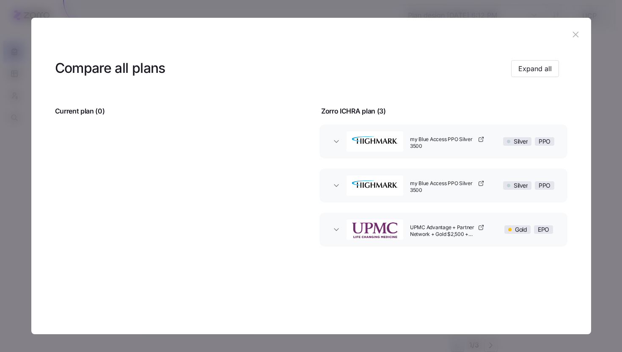
click at [271, 11] on div at bounding box center [311, 176] width 622 height 352
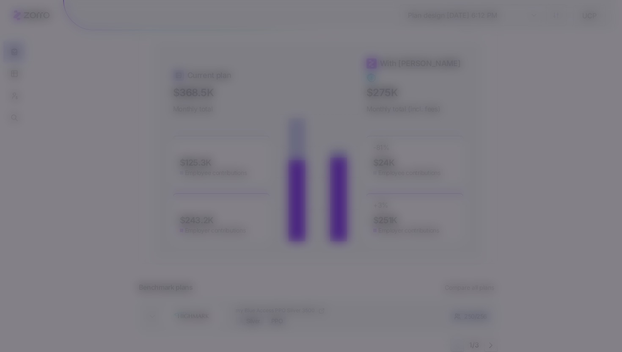
click at [271, 11] on div at bounding box center [311, 176] width 622 height 352
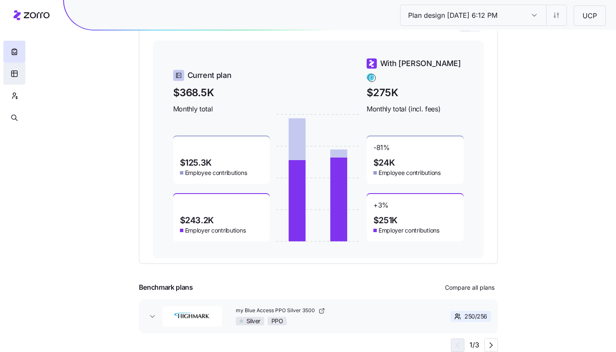
click at [10, 81] on button "button" at bounding box center [14, 74] width 22 height 22
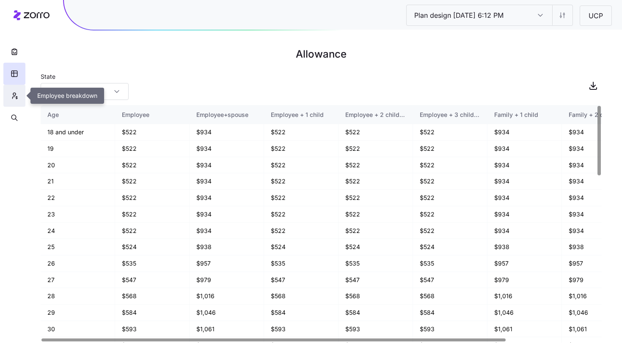
click at [18, 96] on button "button" at bounding box center [14, 96] width 22 height 22
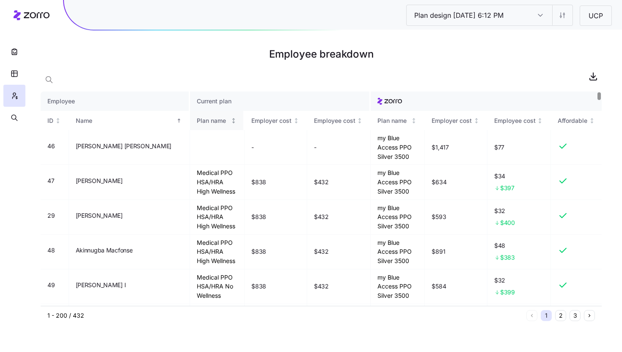
click at [219, 124] on div "Plan name" at bounding box center [217, 120] width 40 height 9
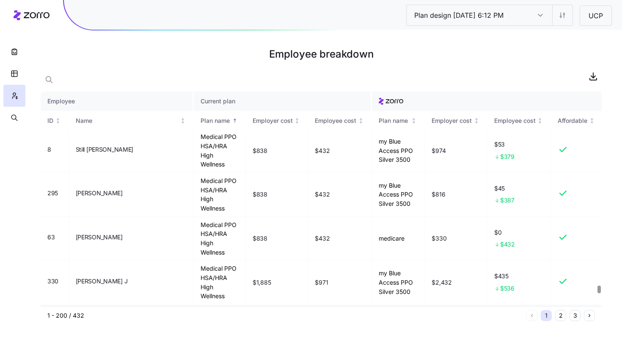
scroll to position [6021, 0]
drag, startPoint x: 430, startPoint y: 235, endPoint x: 461, endPoint y: 232, distance: 31.8
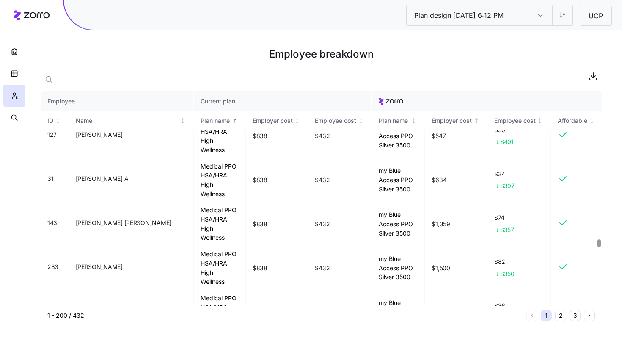
scroll to position [4581, 0]
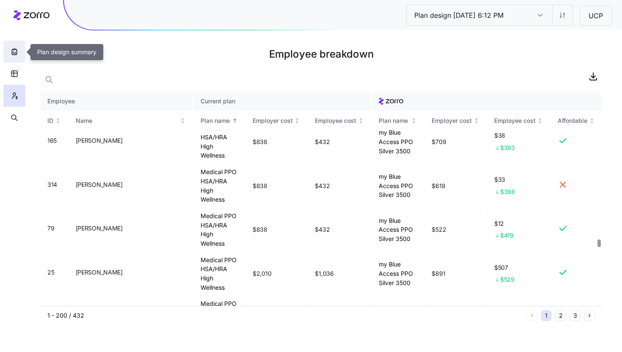
click at [19, 48] on button "button" at bounding box center [14, 52] width 22 height 22
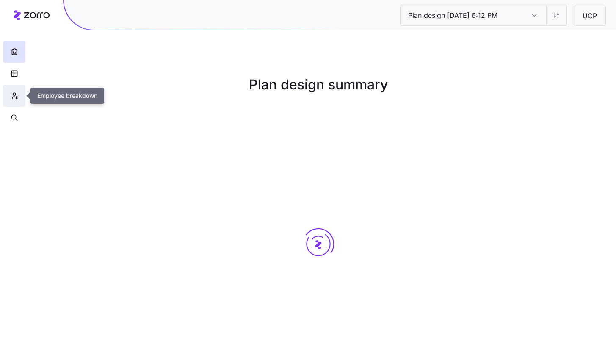
click at [17, 97] on icon "button" at bounding box center [15, 95] width 8 height 8
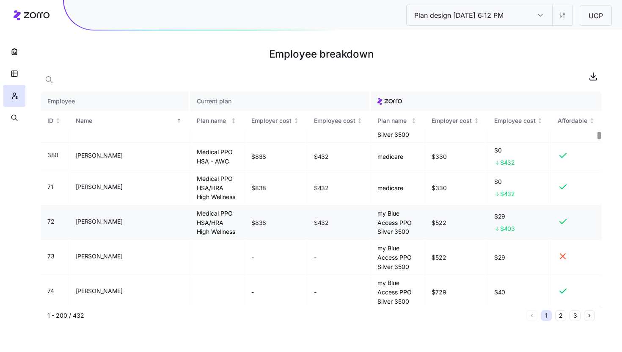
scroll to position [1134, 0]
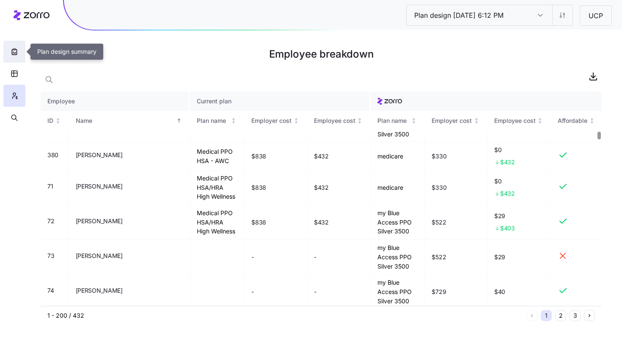
click at [13, 46] on button "button" at bounding box center [14, 52] width 22 height 22
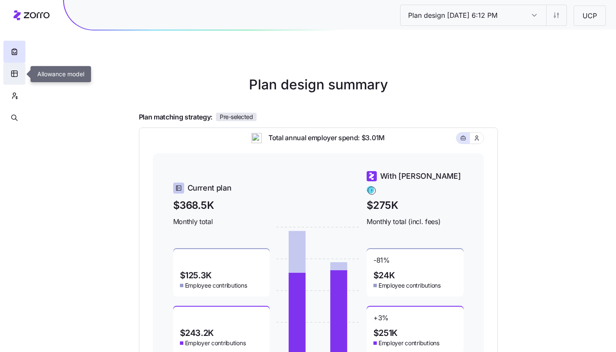
click at [19, 73] on button "button" at bounding box center [14, 74] width 22 height 22
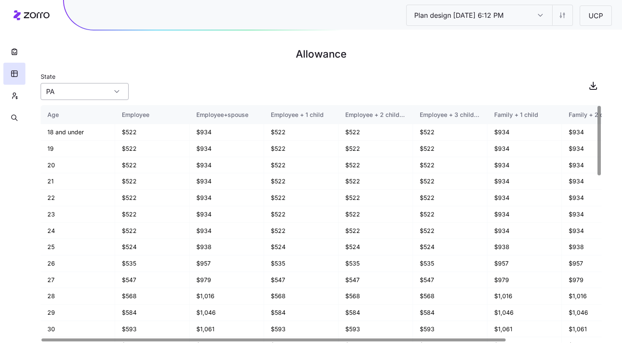
click at [116, 93] on div "PA" at bounding box center [85, 91] width 88 height 17
click at [159, 87] on div "State [US_STATE]" at bounding box center [321, 85] width 561 height 29
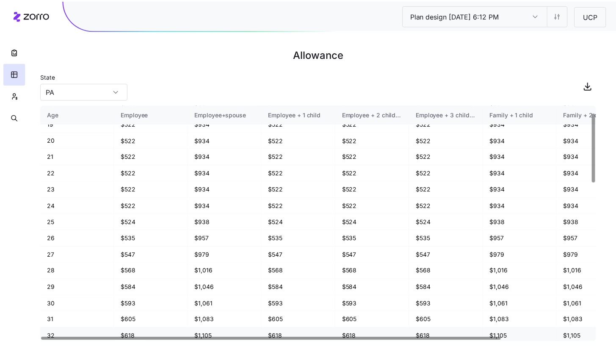
scroll to position [73, 0]
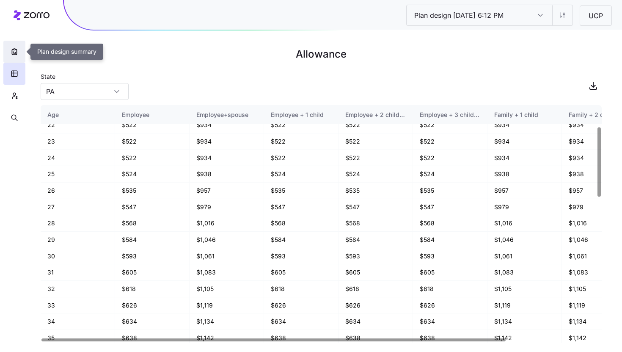
click at [9, 53] on button "button" at bounding box center [14, 52] width 22 height 22
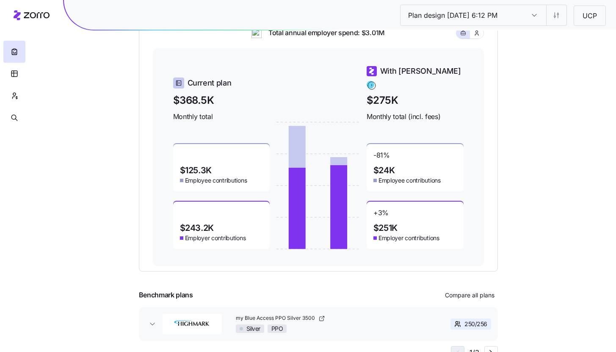
scroll to position [99, 0]
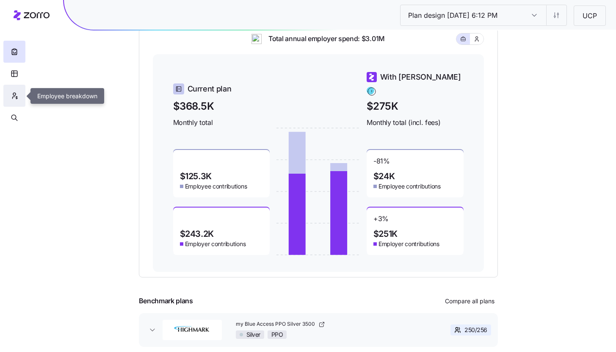
click at [9, 99] on button "button" at bounding box center [14, 96] width 22 height 22
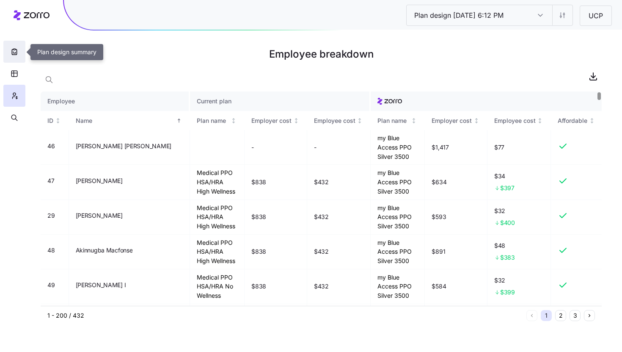
click at [17, 49] on icon "button" at bounding box center [14, 51] width 8 height 8
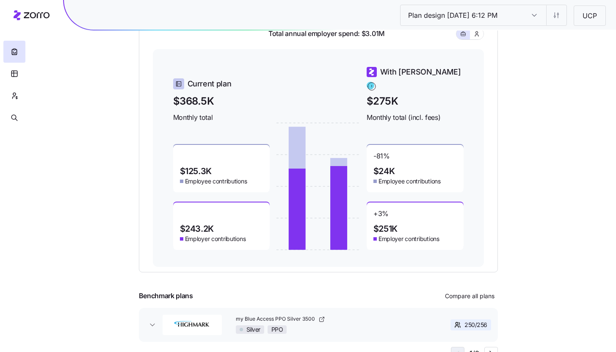
scroll to position [113, 0]
